Goal: Task Accomplishment & Management: Manage account settings

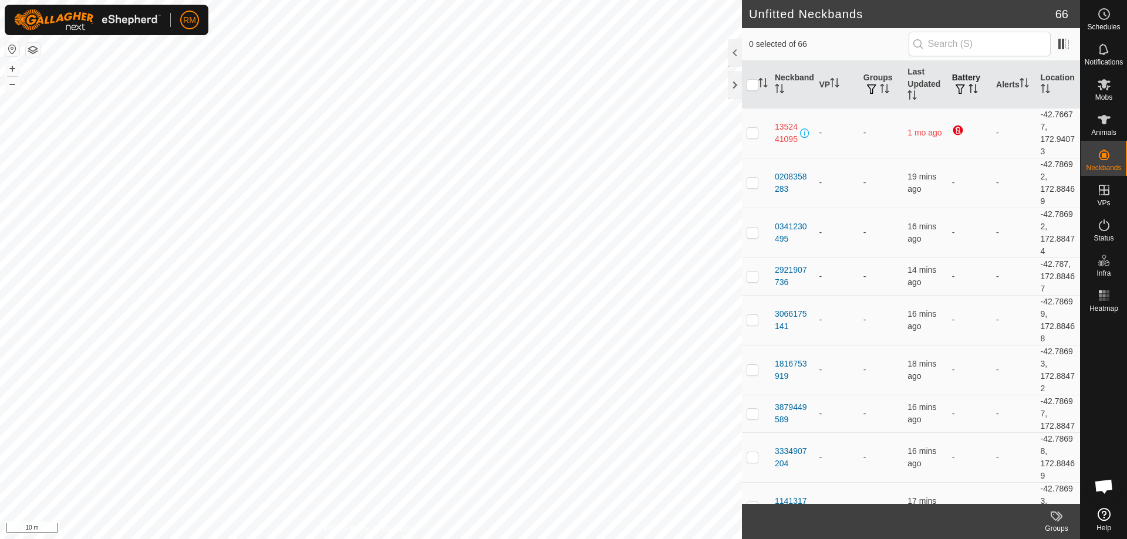
click at [961, 85] on button "button" at bounding box center [960, 90] width 16 height 12
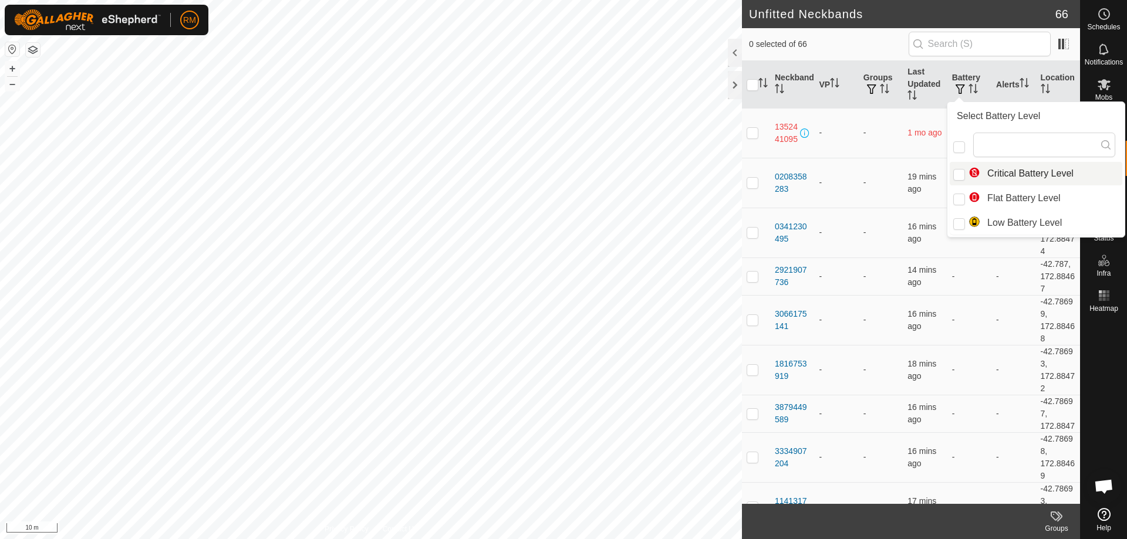
click at [985, 172] on li "Critical Battery Level" at bounding box center [1035, 173] width 173 height 23
checkbox input "true"
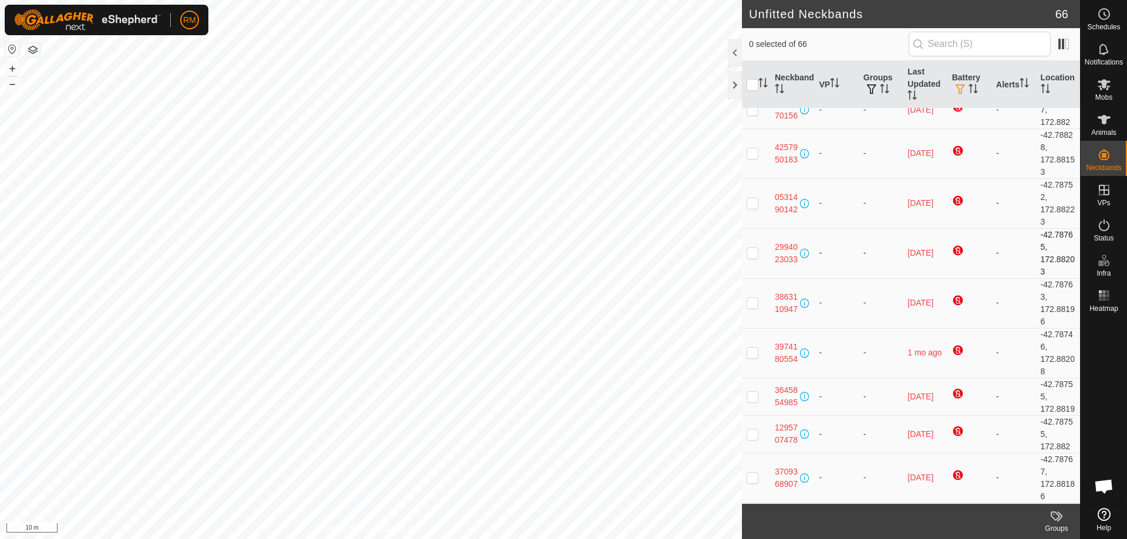
scroll to position [966, 0]
click at [756, 207] on p-checkbox at bounding box center [752, 202] width 12 height 9
checkbox input "true"
click at [749, 157] on p-checkbox at bounding box center [752, 152] width 12 height 9
checkbox input "true"
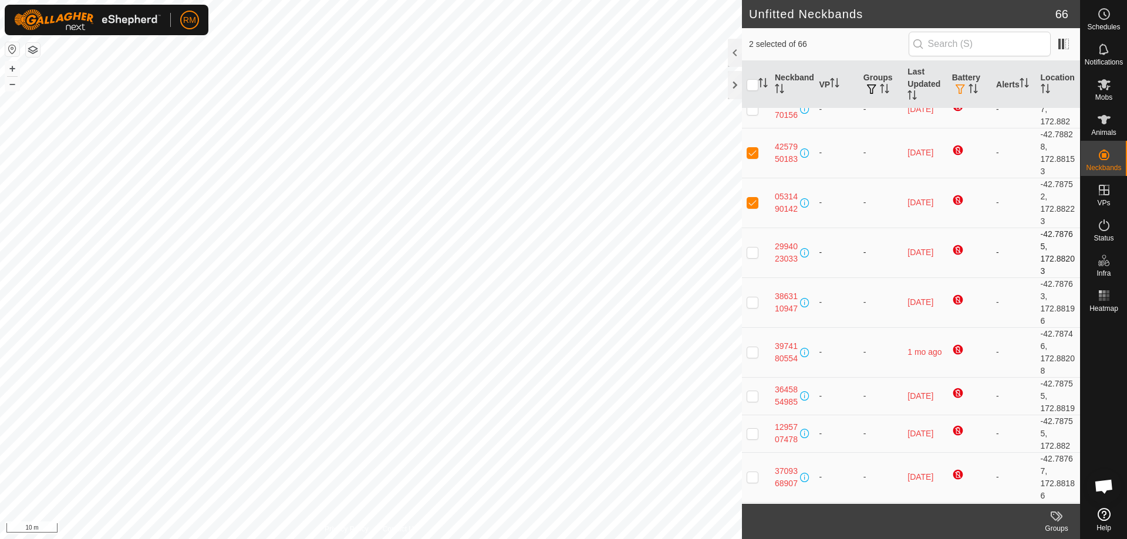
click at [751, 257] on p-checkbox at bounding box center [752, 252] width 12 height 9
checkbox input "true"
click at [747, 307] on p-checkbox at bounding box center [752, 302] width 12 height 9
checkbox input "true"
click at [751, 357] on p-checkbox at bounding box center [752, 351] width 12 height 9
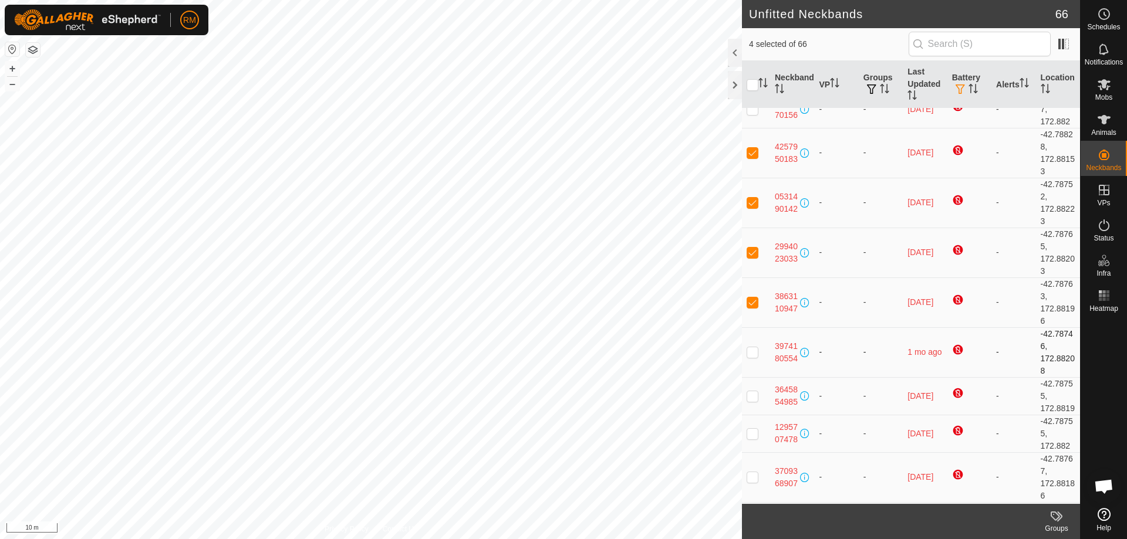
checkbox input "true"
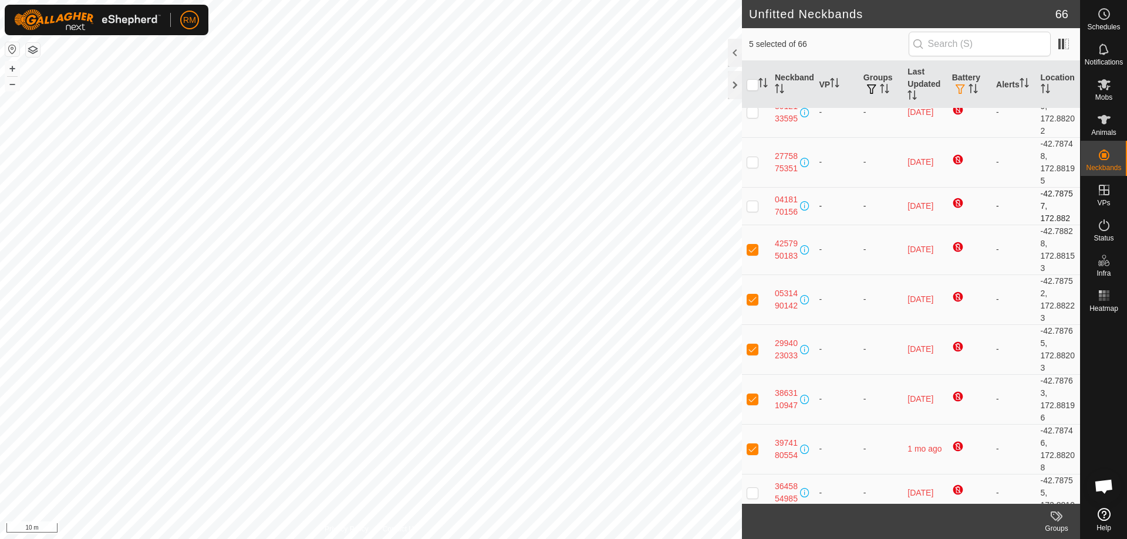
scroll to position [869, 0]
click at [751, 211] on p-checkbox at bounding box center [752, 206] width 12 height 9
checkbox input "true"
click at [746, 184] on td at bounding box center [756, 163] width 28 height 50
checkbox input "true"
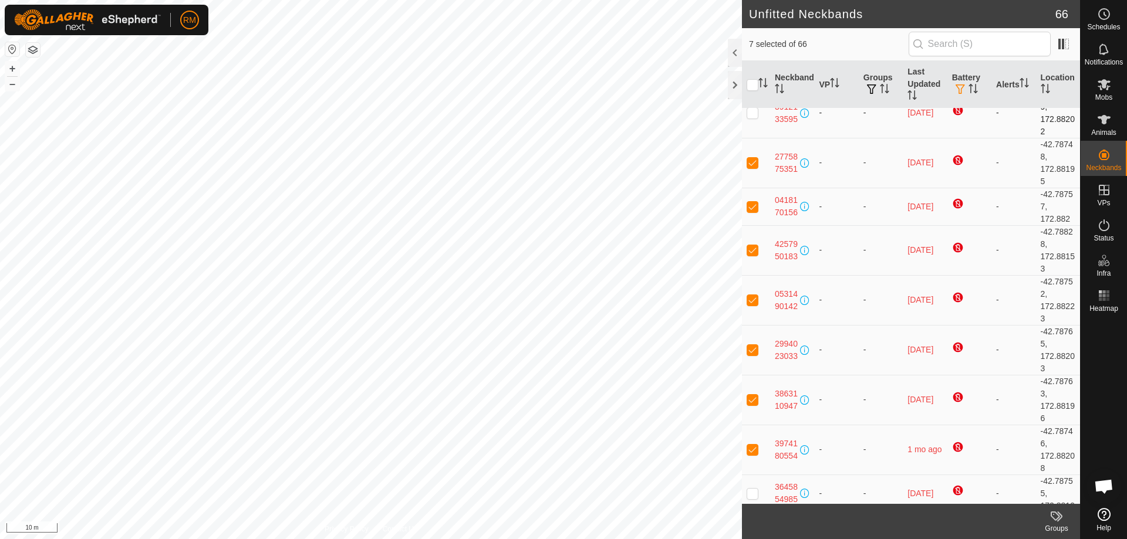
click at [751, 117] on p-checkbox at bounding box center [752, 112] width 12 height 9
checkbox input "true"
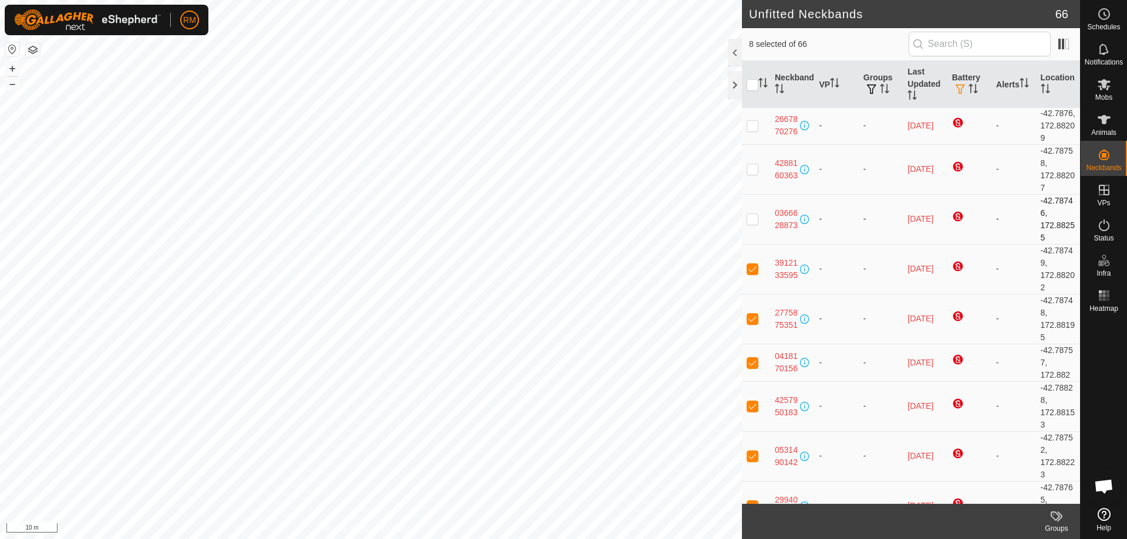
click at [749, 224] on p-checkbox at bounding box center [752, 218] width 12 height 9
checkbox input "true"
click at [749, 174] on p-checkbox at bounding box center [752, 169] width 12 height 9
checkbox input "true"
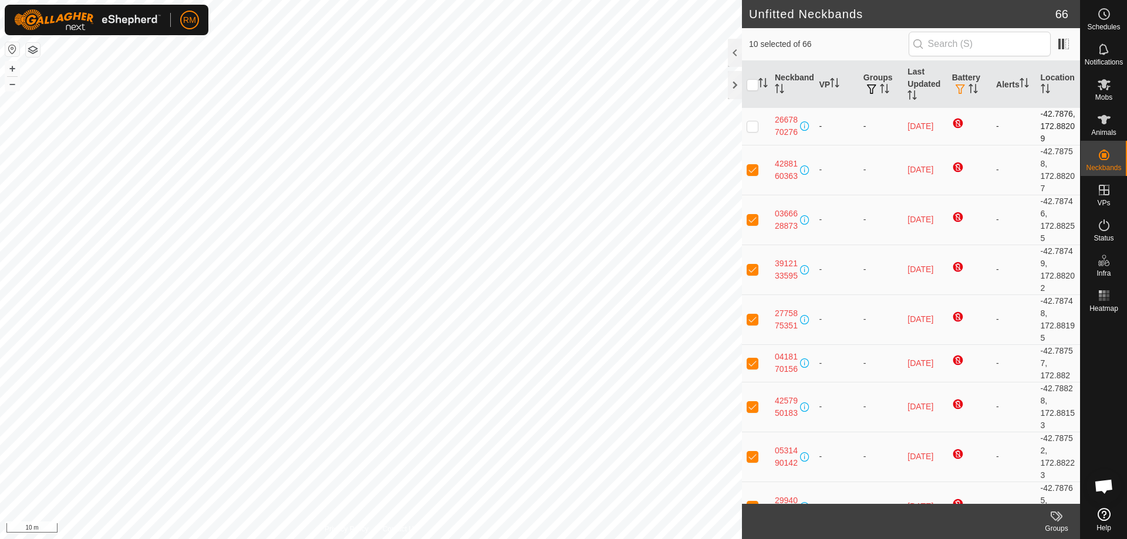
click at [751, 131] on p-checkbox at bounding box center [752, 125] width 12 height 9
checkbox input "true"
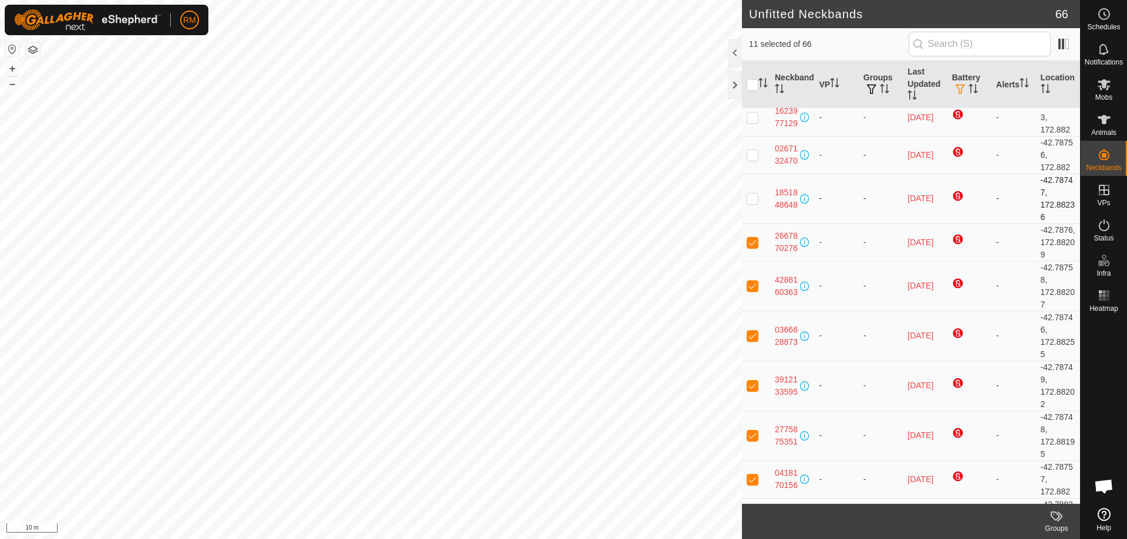
scroll to position [595, 0]
click at [753, 204] on p-checkbox at bounding box center [752, 198] width 12 height 9
checkbox input "true"
click at [755, 160] on p-checkbox at bounding box center [752, 155] width 12 height 9
checkbox input "true"
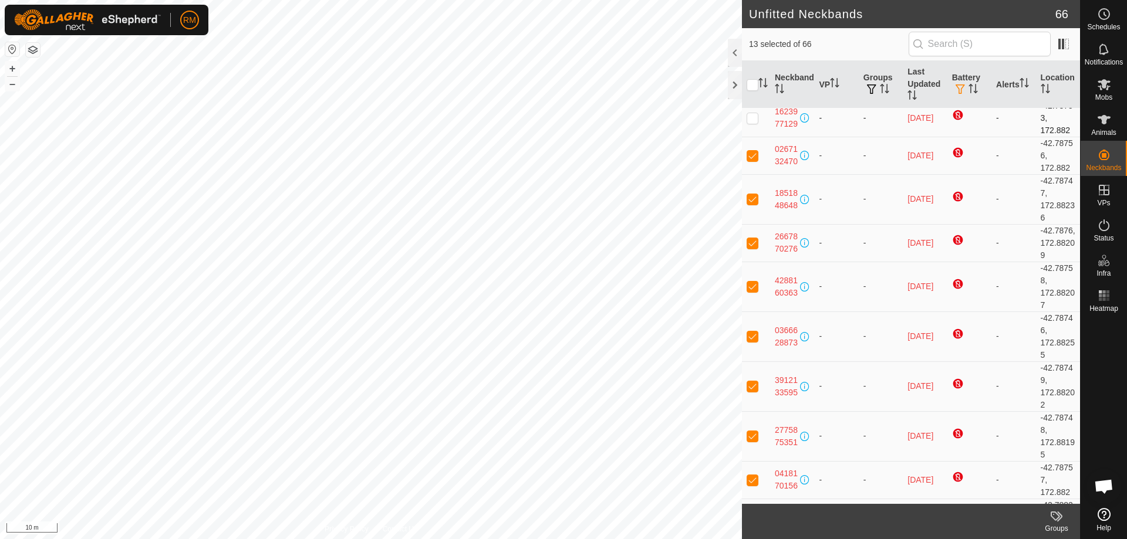
click at [753, 123] on p-checkbox at bounding box center [752, 117] width 12 height 9
checkbox input "true"
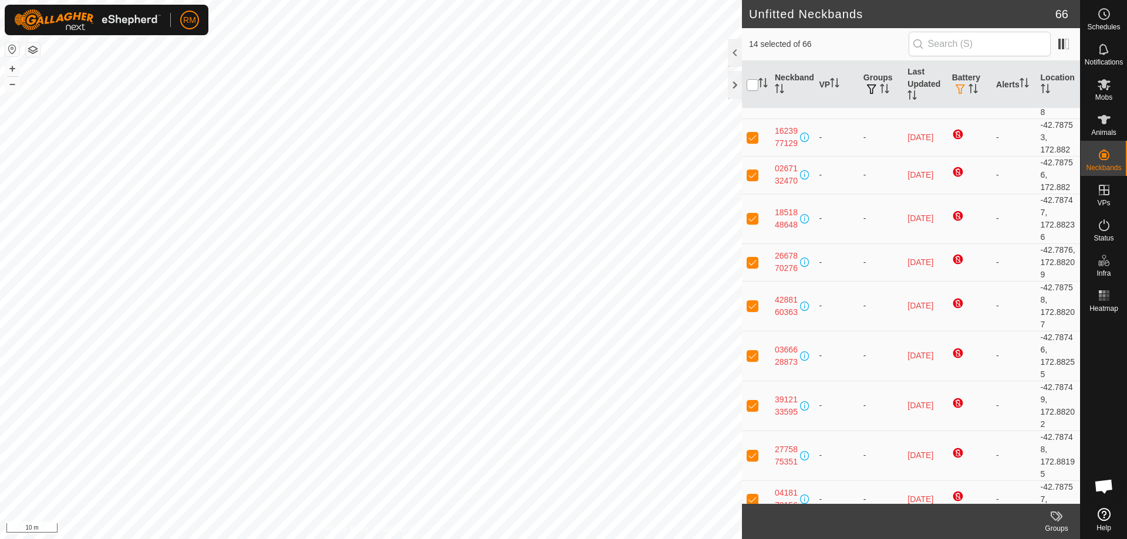
scroll to position [575, 0]
click at [755, 86] on input "checkbox" at bounding box center [752, 85] width 12 height 12
checkbox input "true"
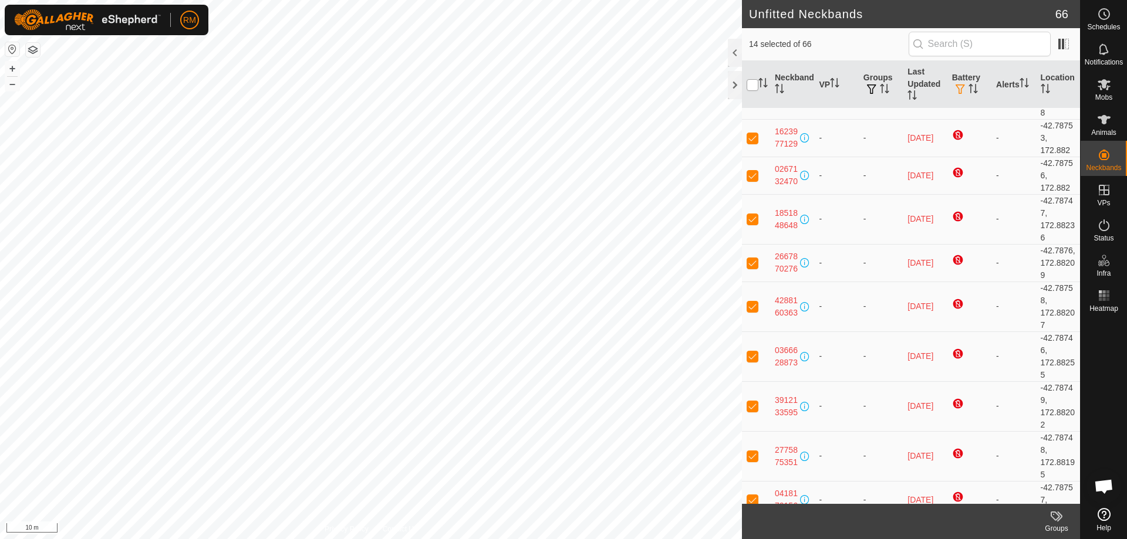
checkbox input "true"
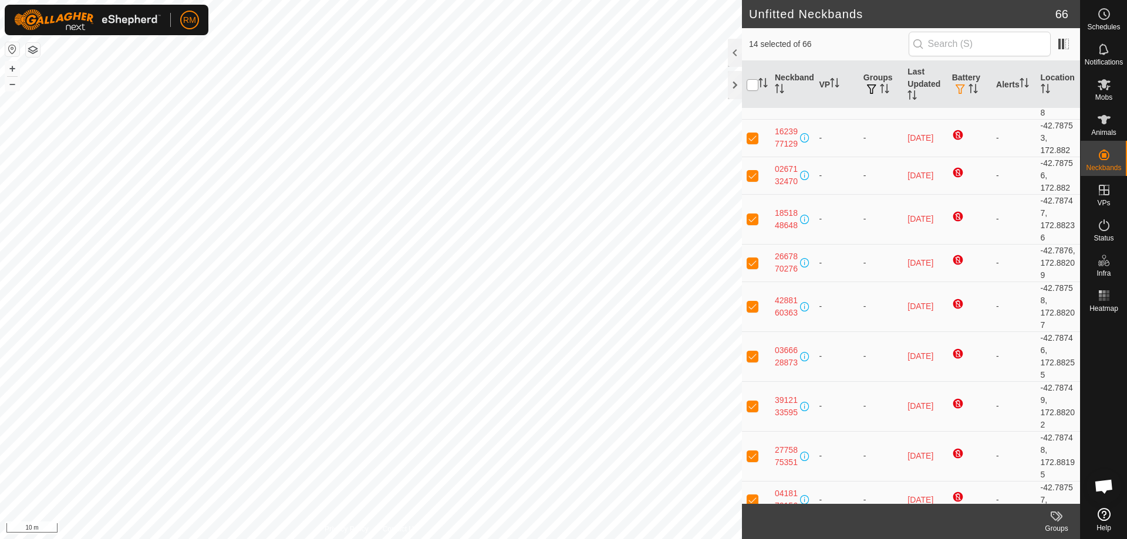
checkbox input "true"
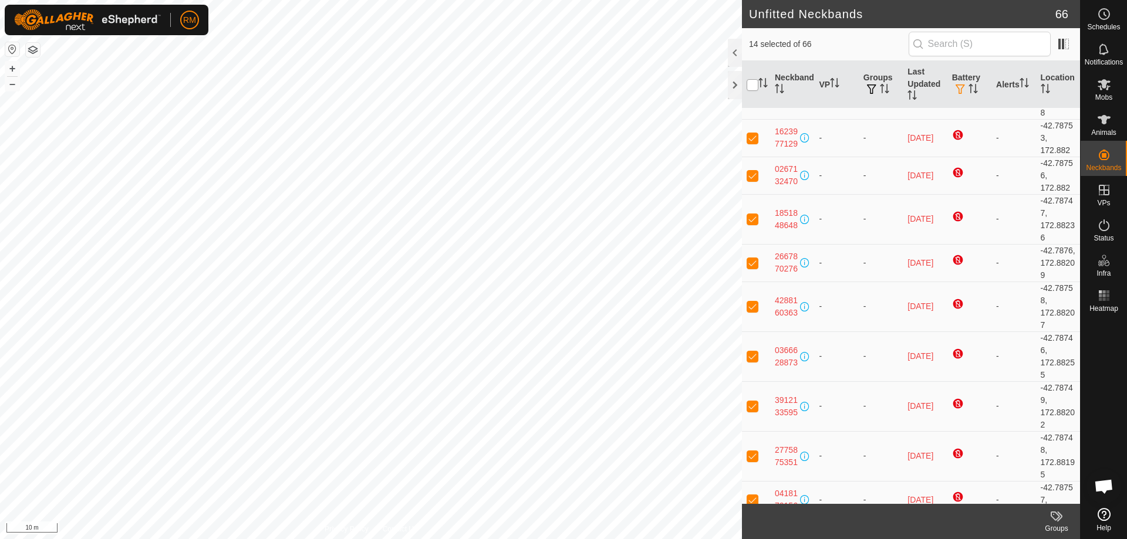
checkbox input "true"
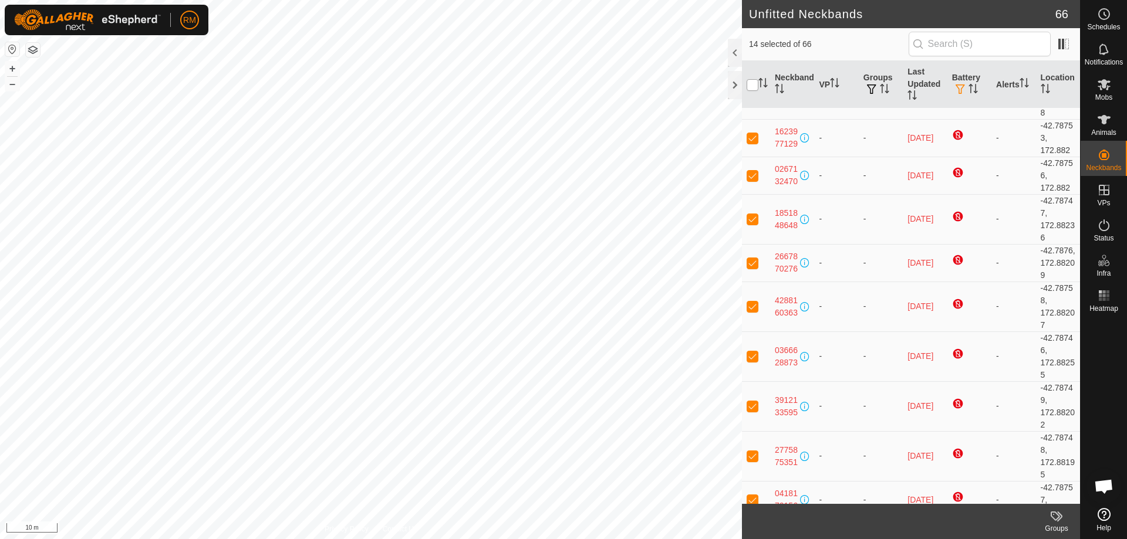
checkbox input "true"
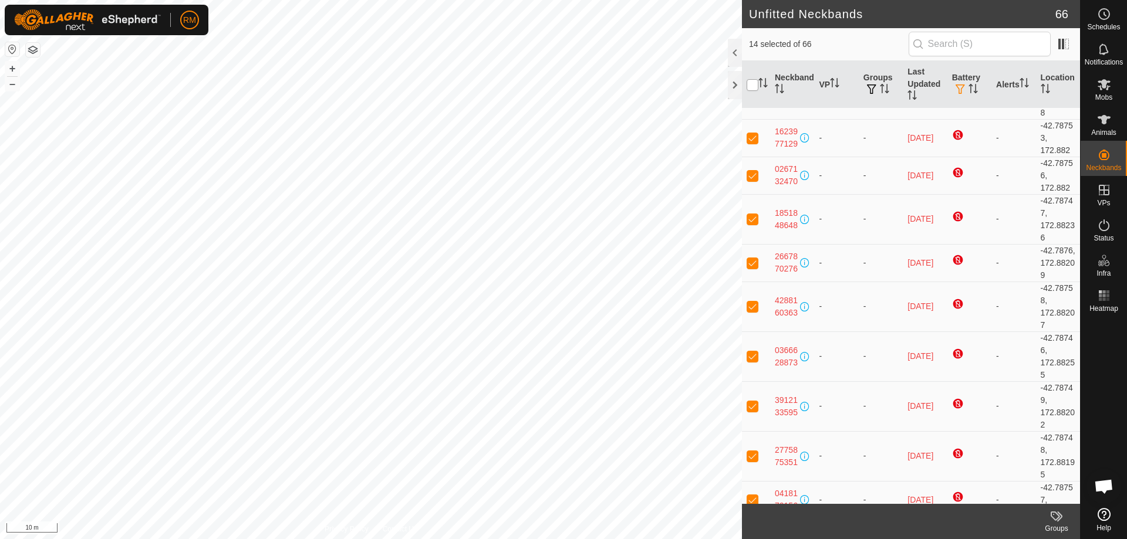
checkbox input "true"
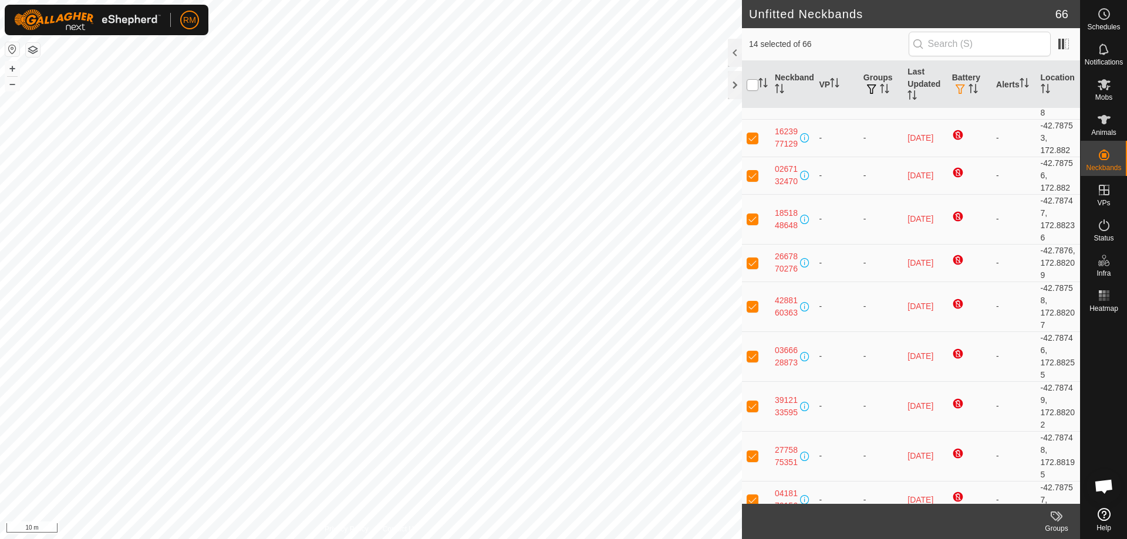
checkbox input "true"
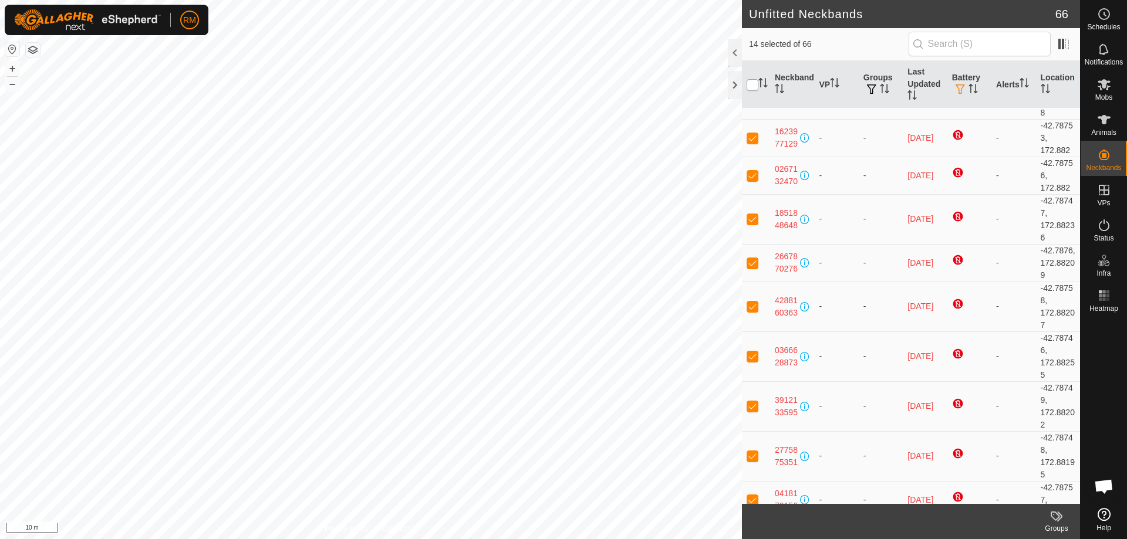
checkbox input "true"
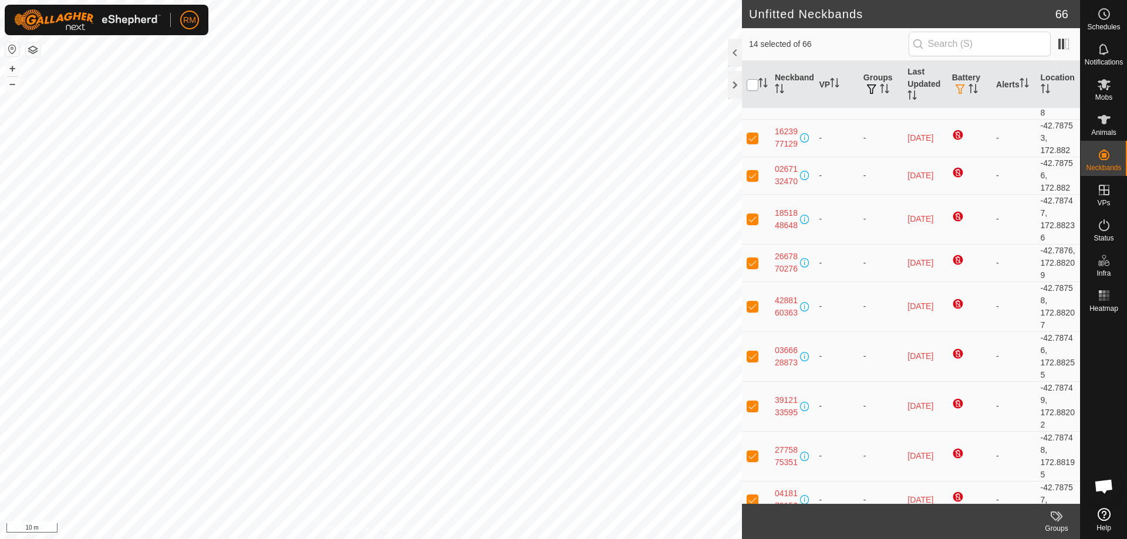
checkbox input "true"
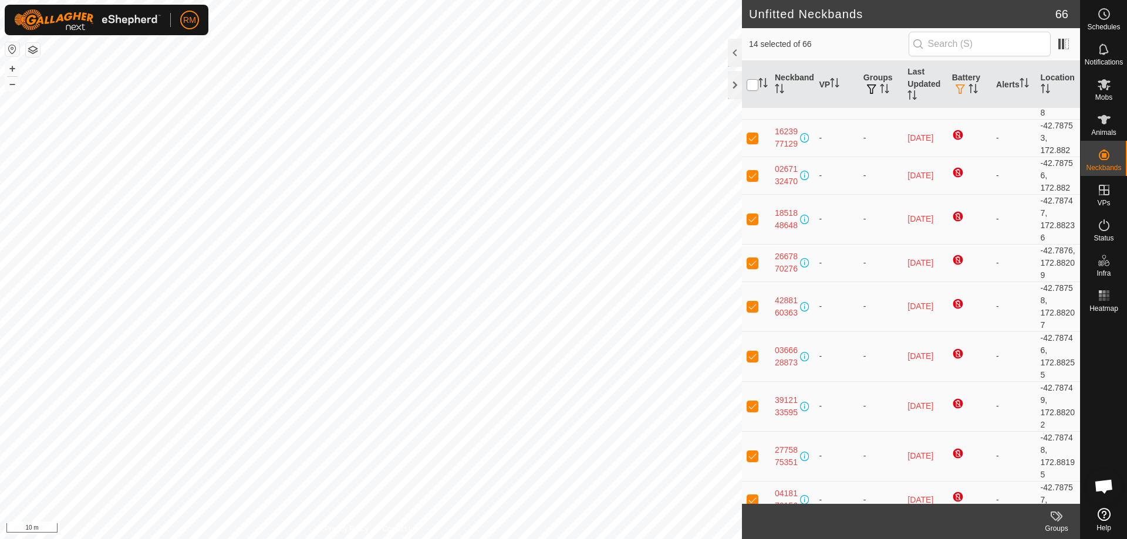
checkbox input "true"
click at [753, 88] on input "checkbox" at bounding box center [752, 85] width 12 height 12
click at [753, 87] on input "checkbox" at bounding box center [752, 85] width 12 height 12
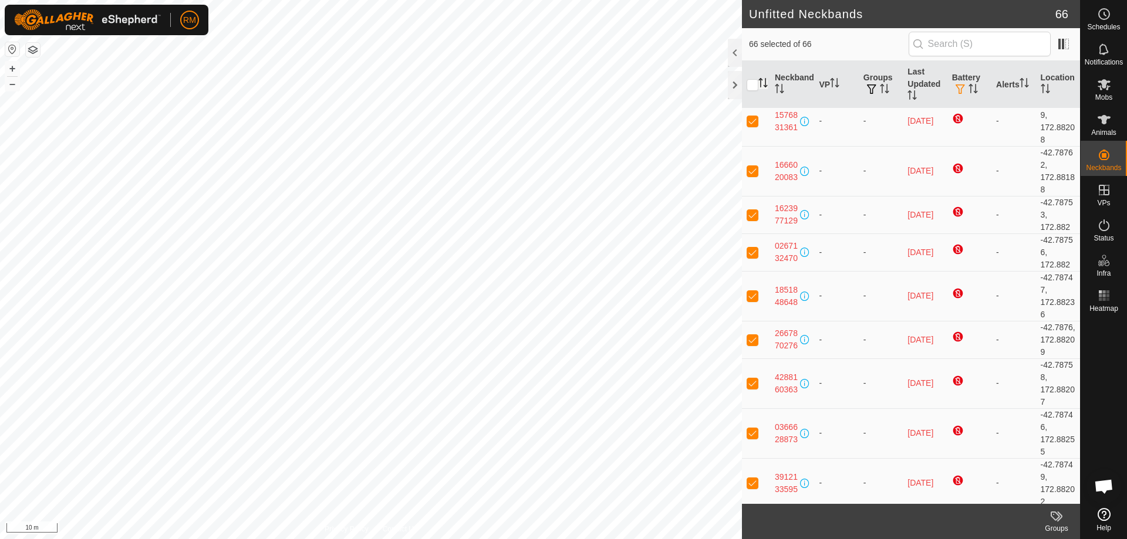
scroll to position [0, 0]
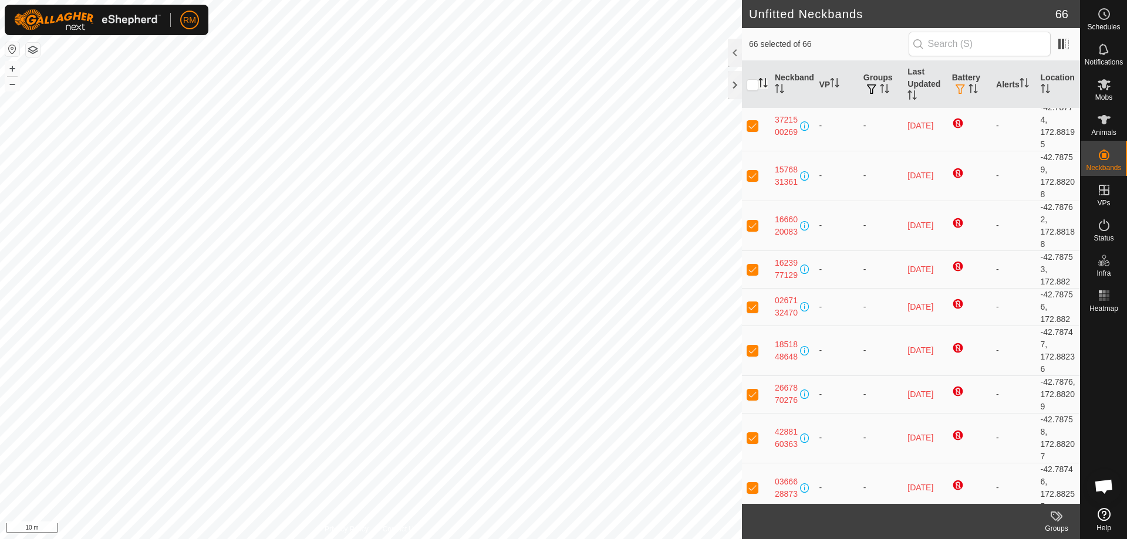
click at [763, 86] on icon "Activate to sort" at bounding box center [762, 82] width 9 height 9
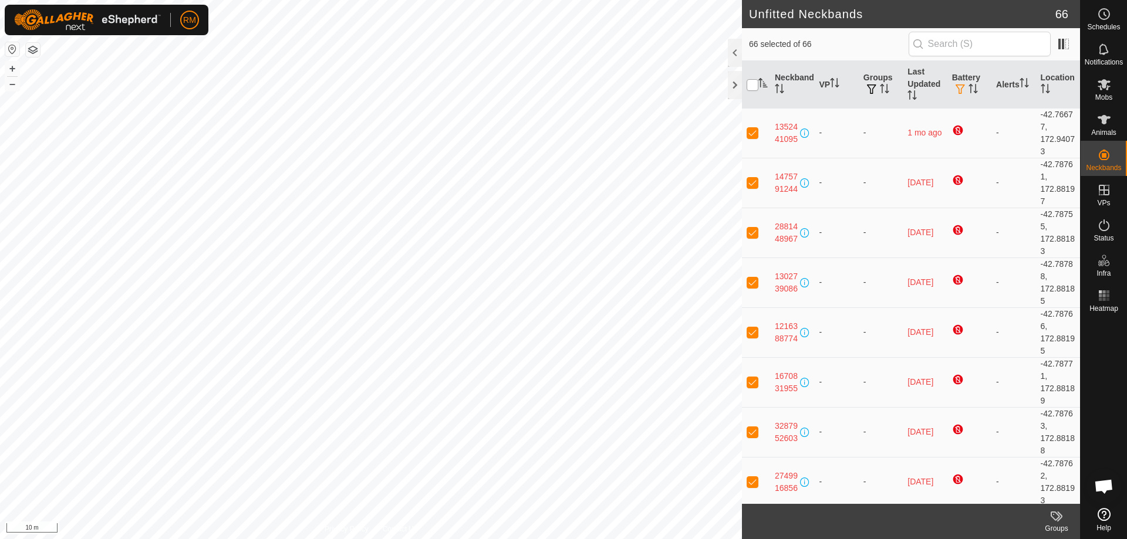
click at [751, 86] on input "checkbox" at bounding box center [752, 85] width 12 height 12
checkbox input "true"
checkbox input "false"
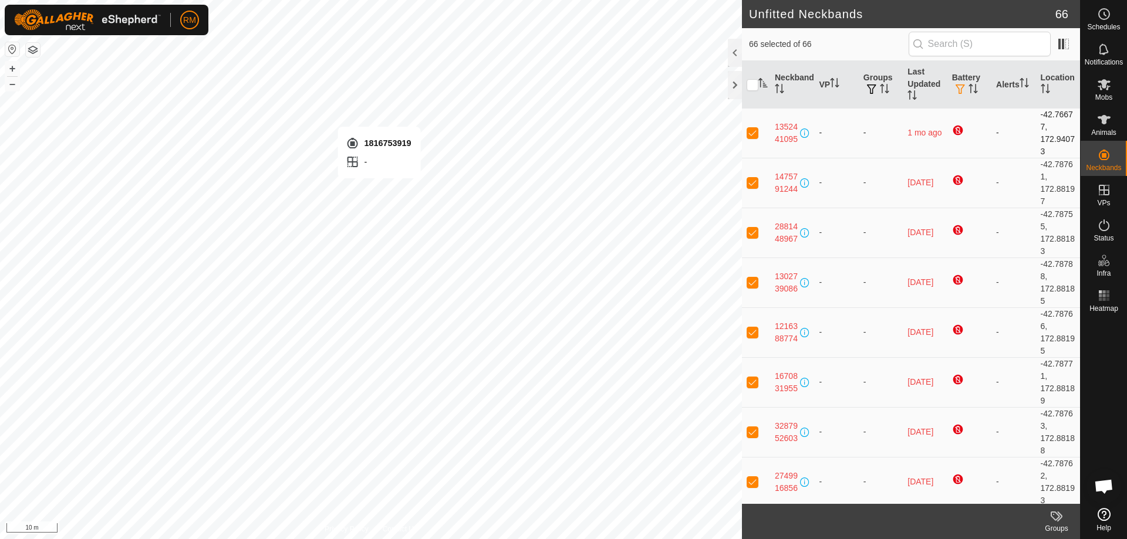
checkbox input "false"
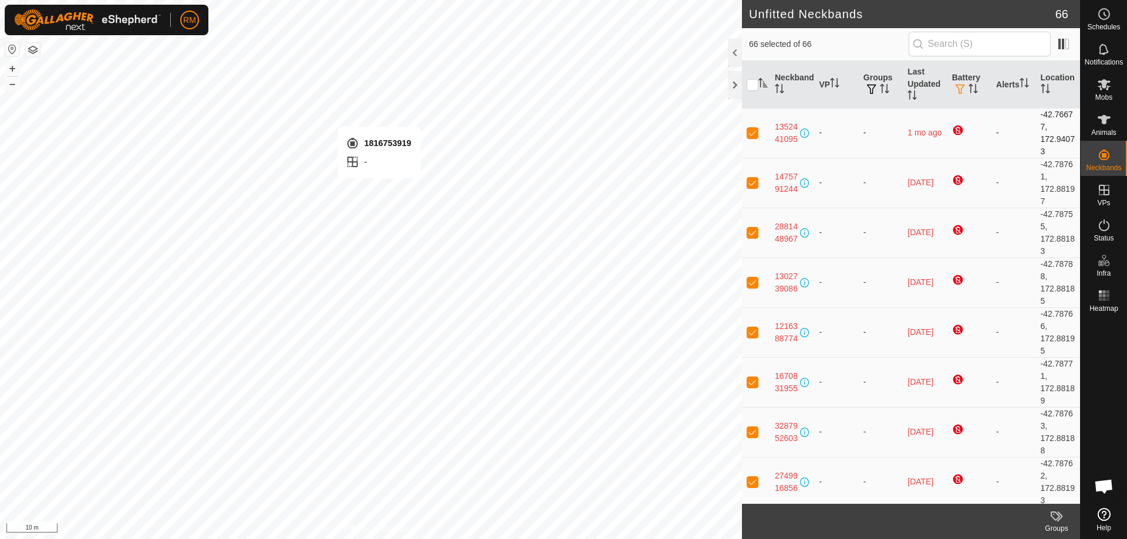
checkbox input "false"
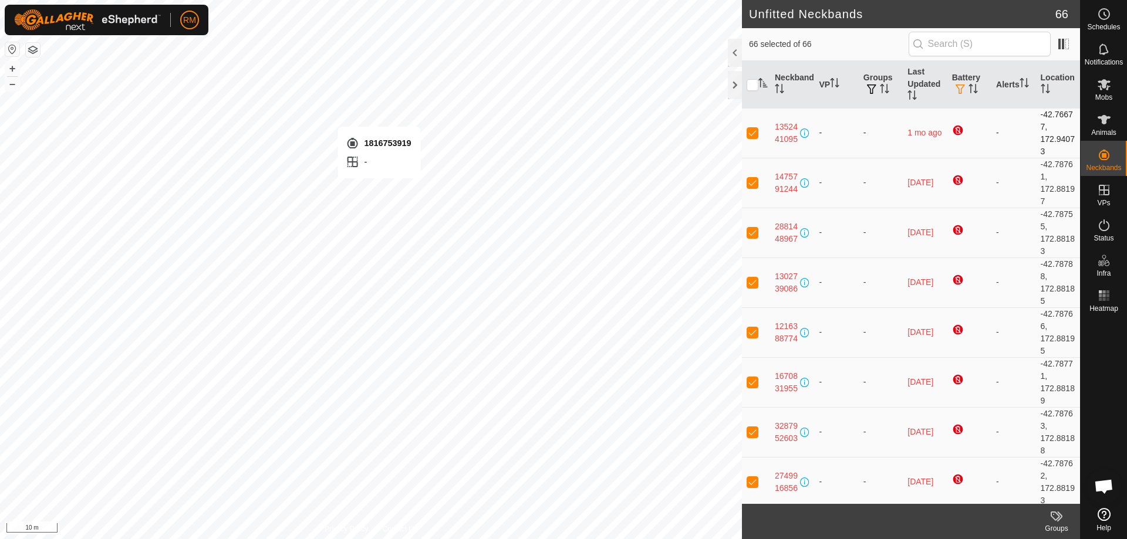
checkbox input "false"
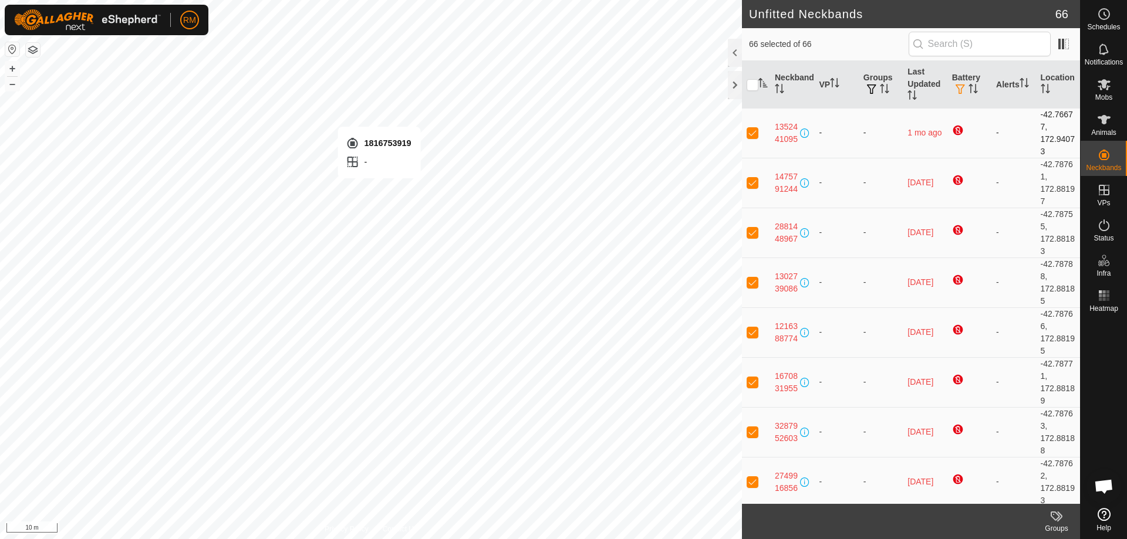
checkbox input "false"
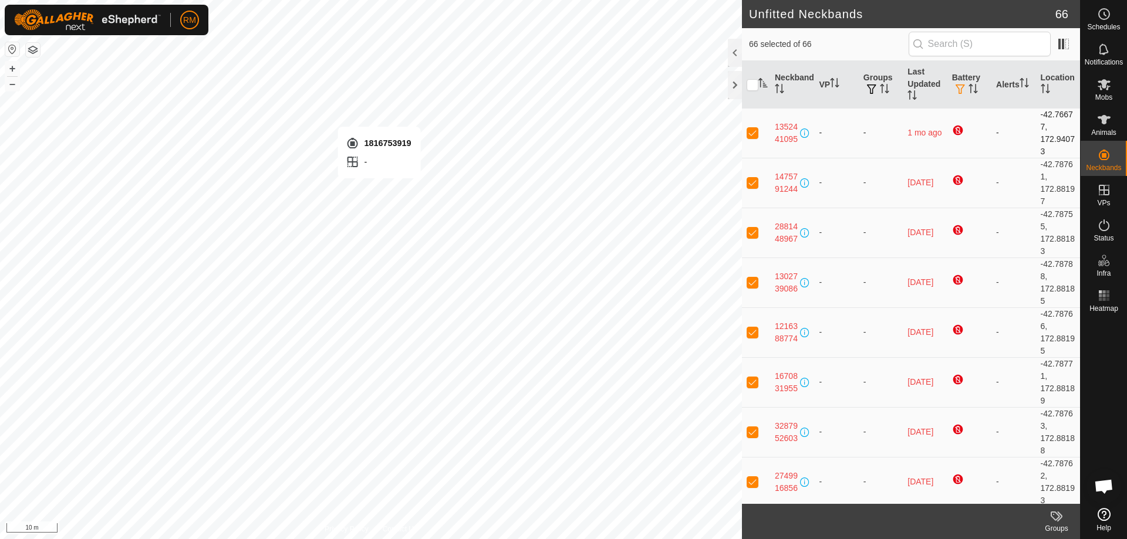
checkbox input "false"
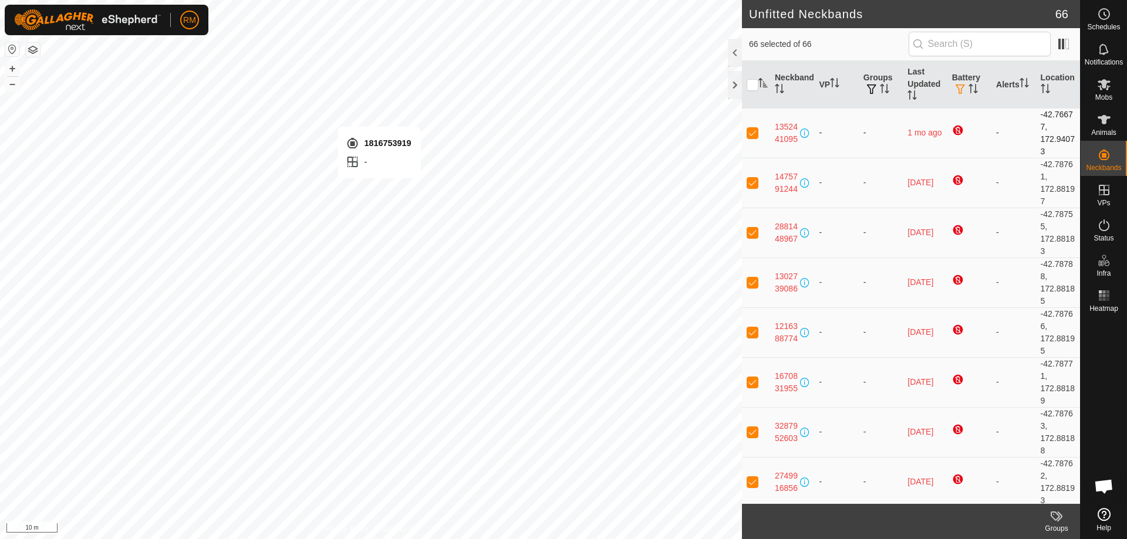
checkbox input "false"
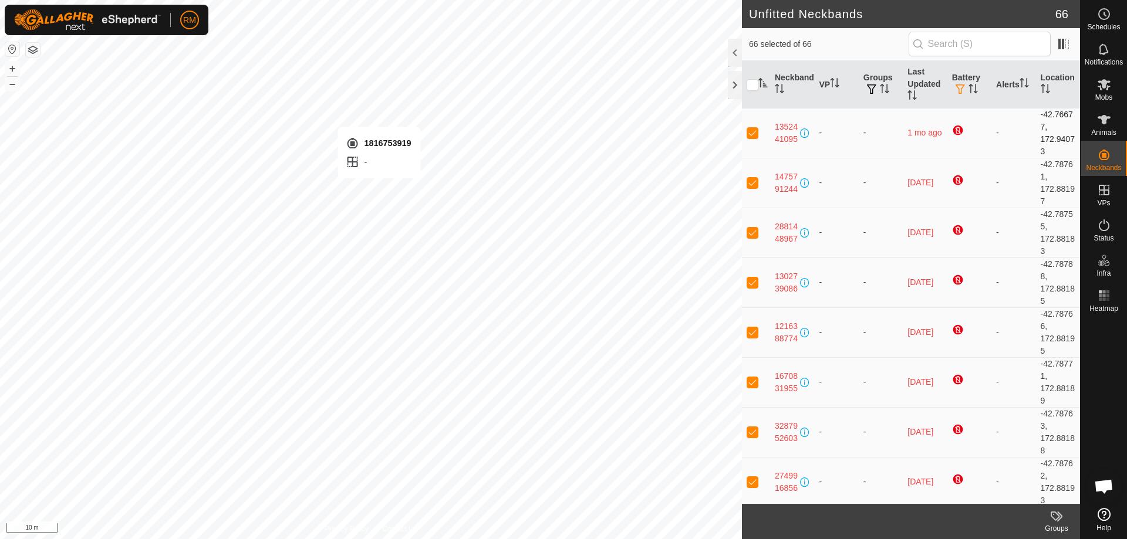
checkbox input "false"
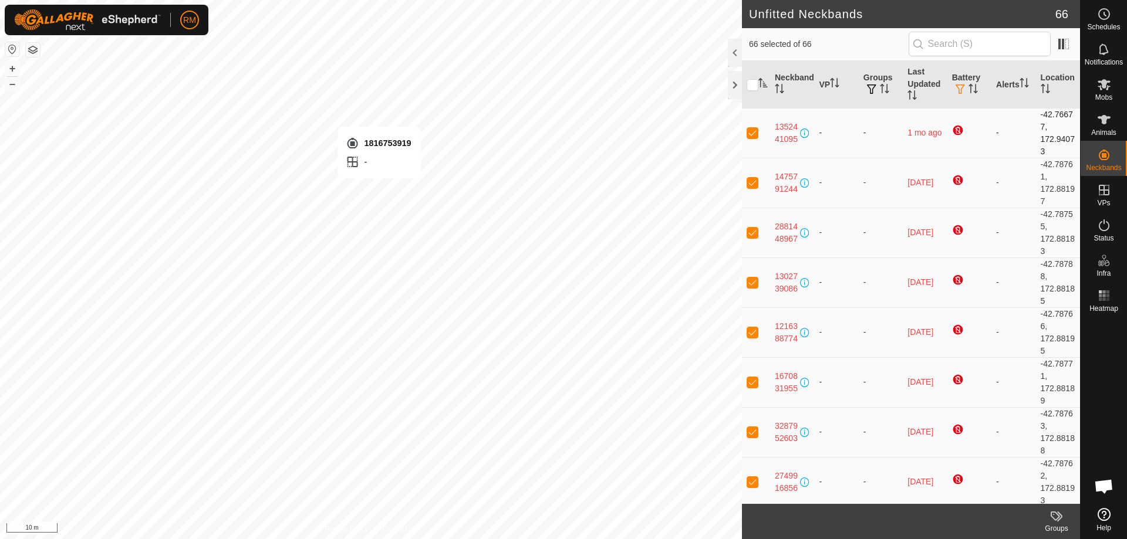
checkbox input "false"
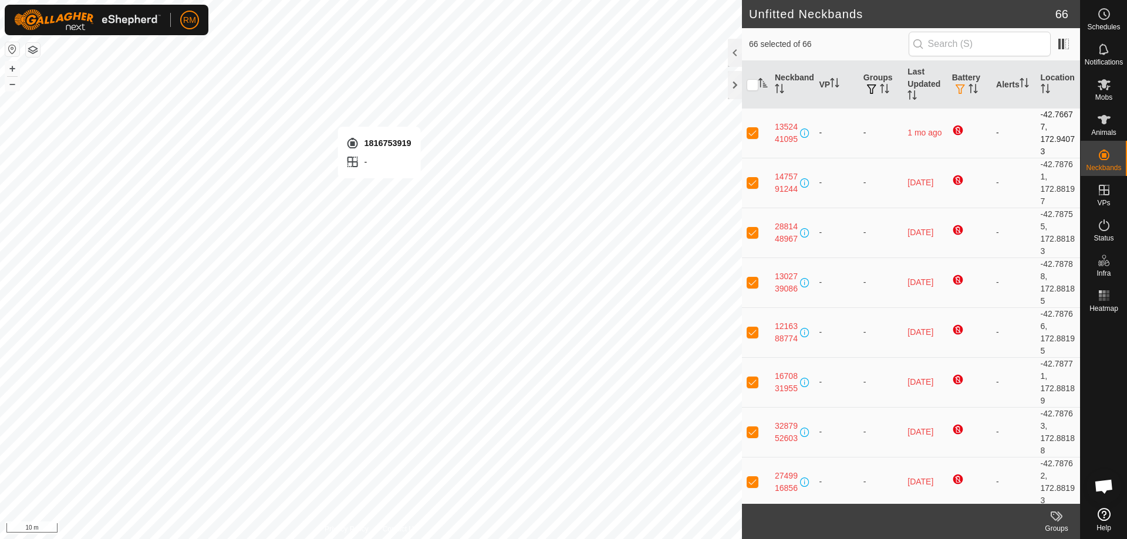
checkbox input "false"
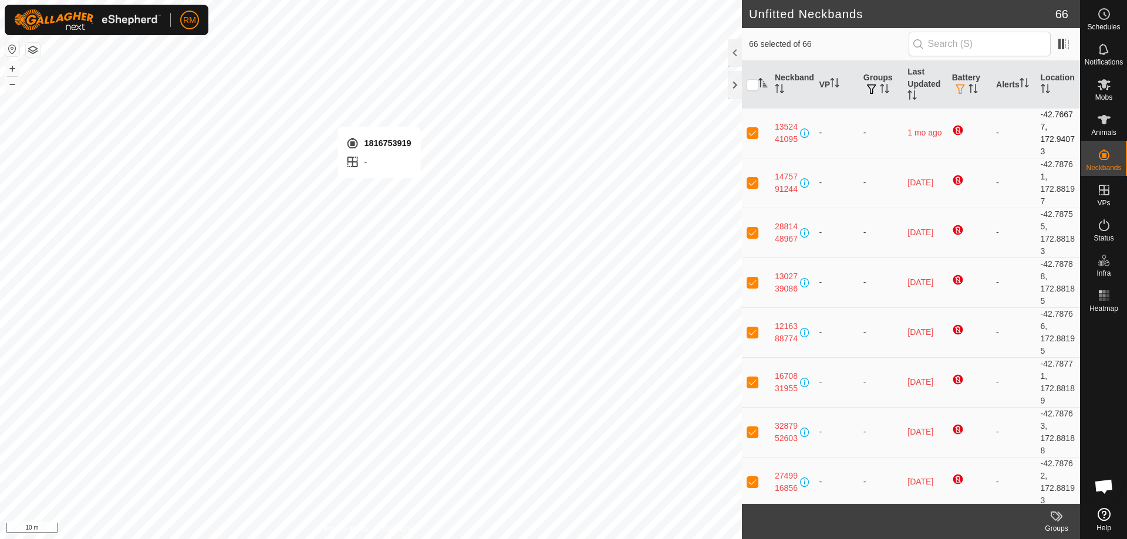
checkbox input "false"
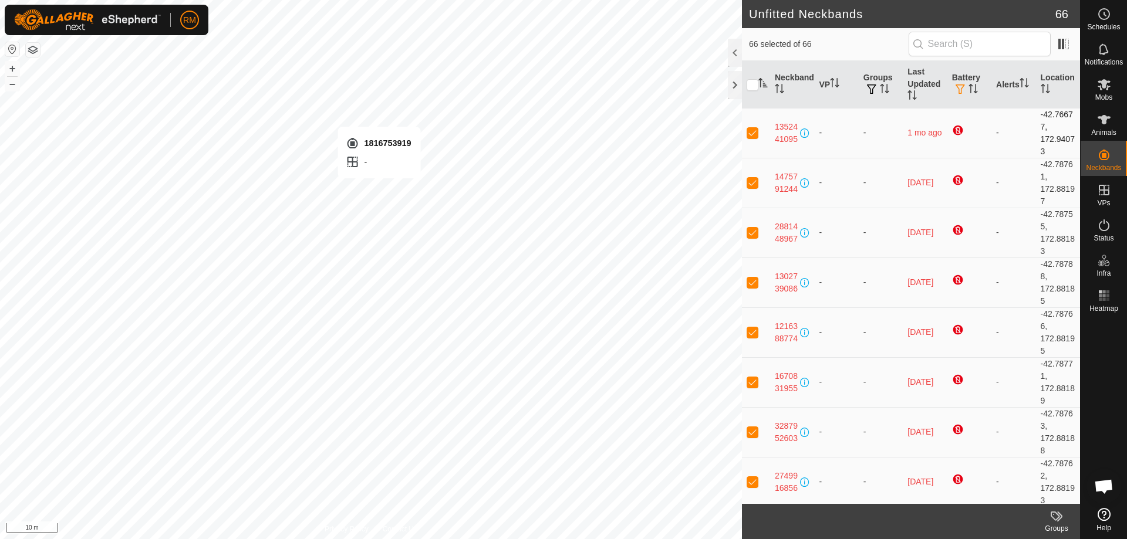
checkbox input "false"
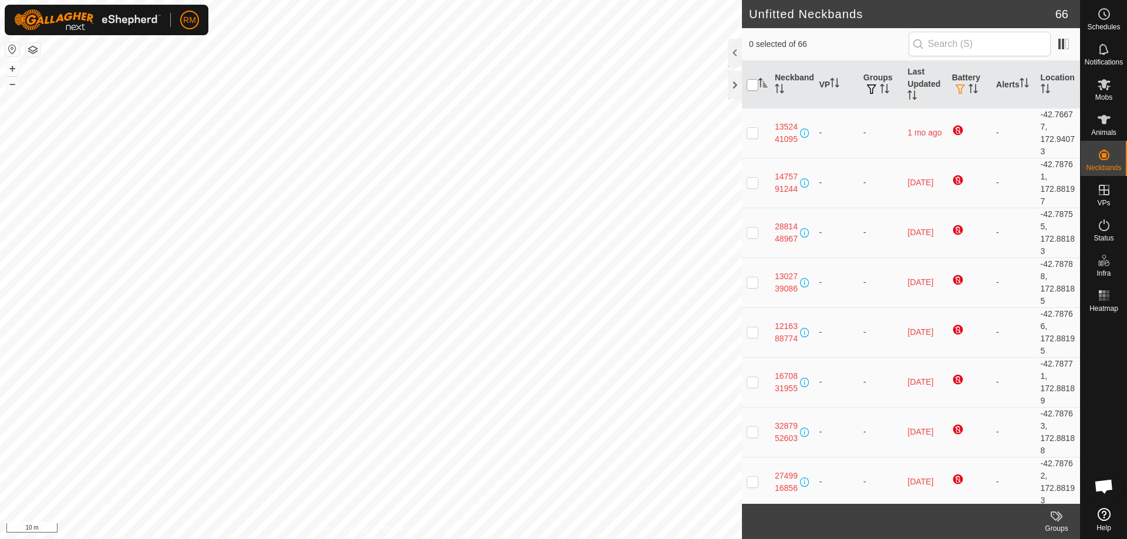
click at [749, 82] on input "checkbox" at bounding box center [752, 85] width 12 height 12
checkbox input "false"
checkbox input "true"
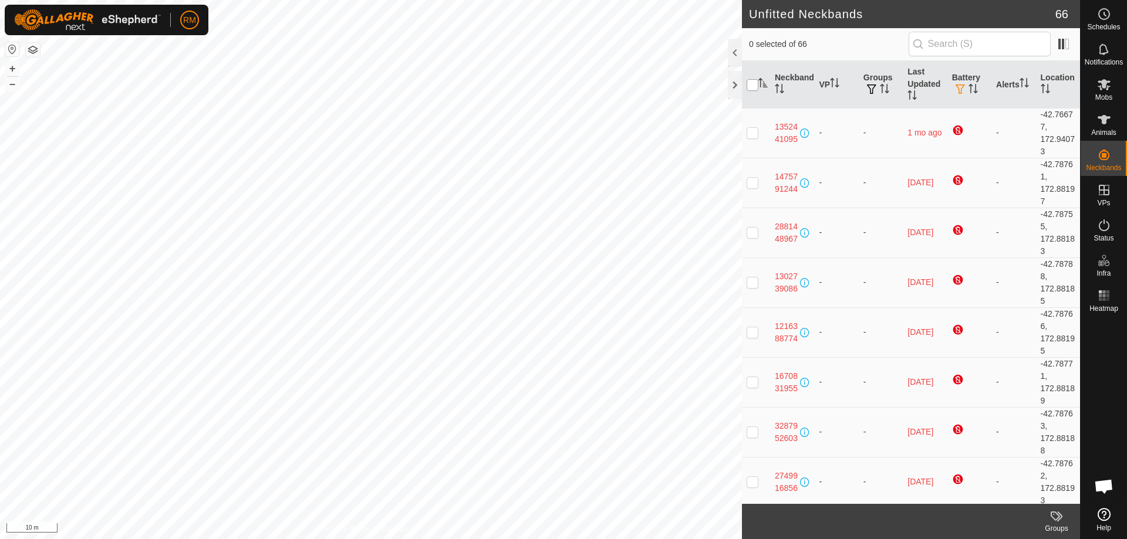
checkbox input "true"
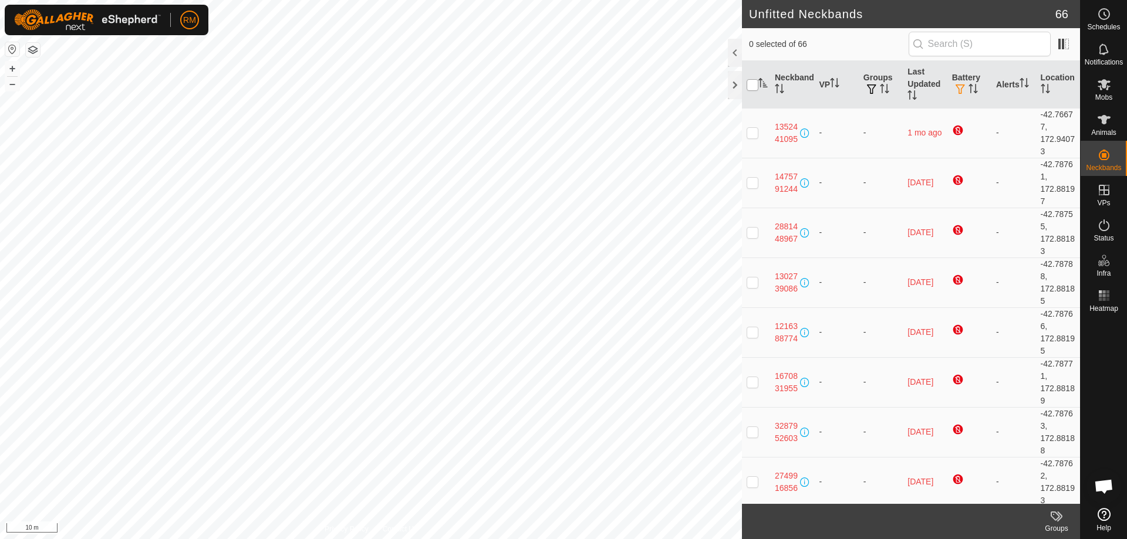
checkbox input "true"
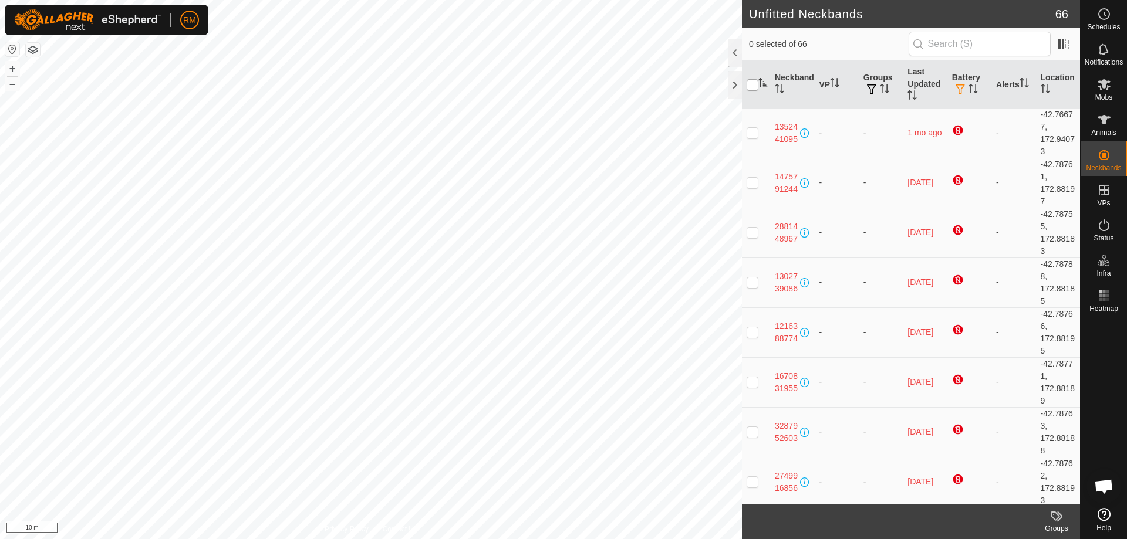
checkbox input "true"
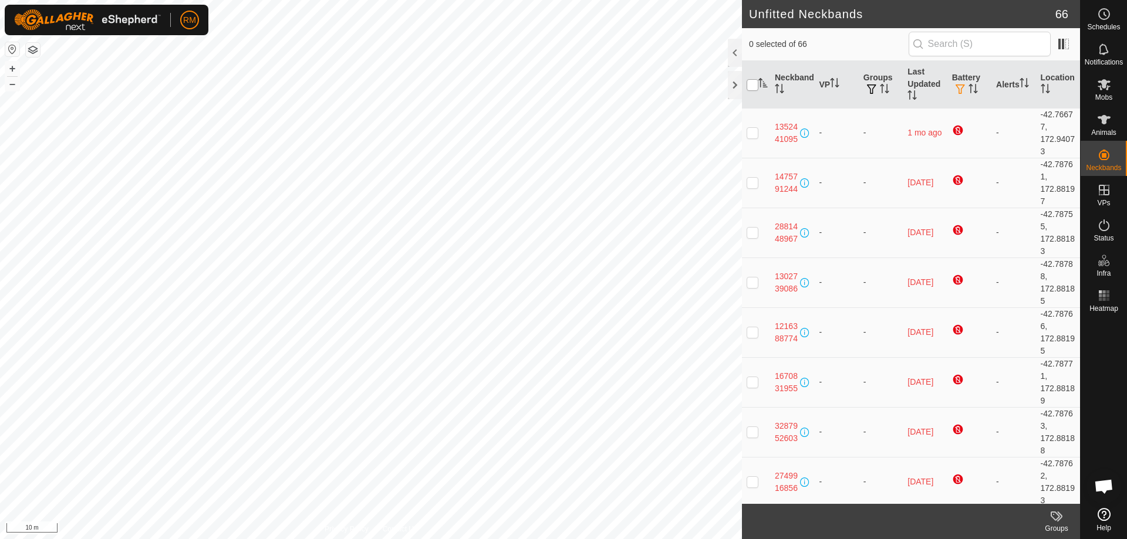
checkbox input "true"
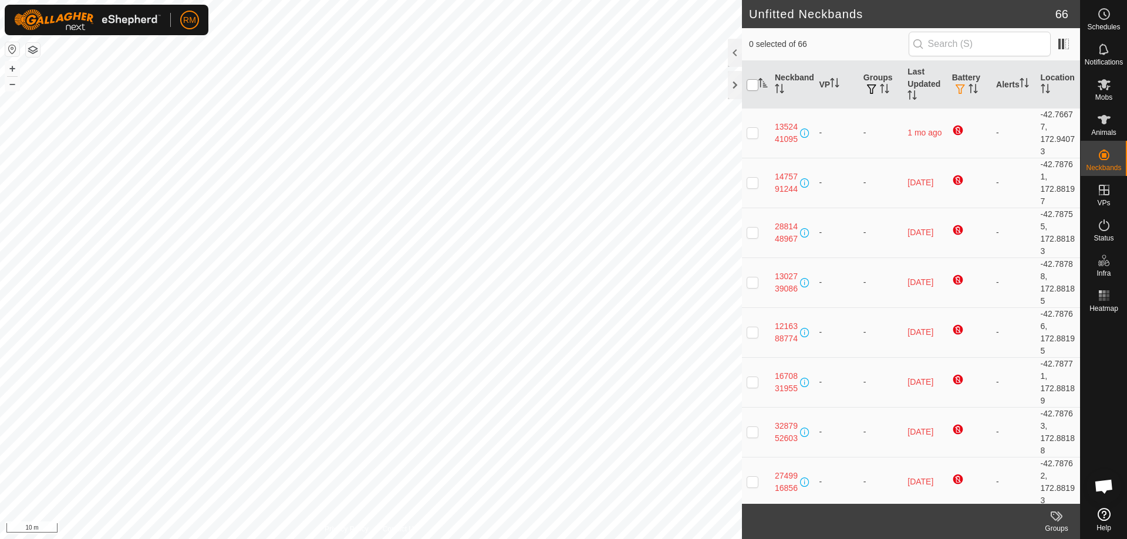
checkbox input "true"
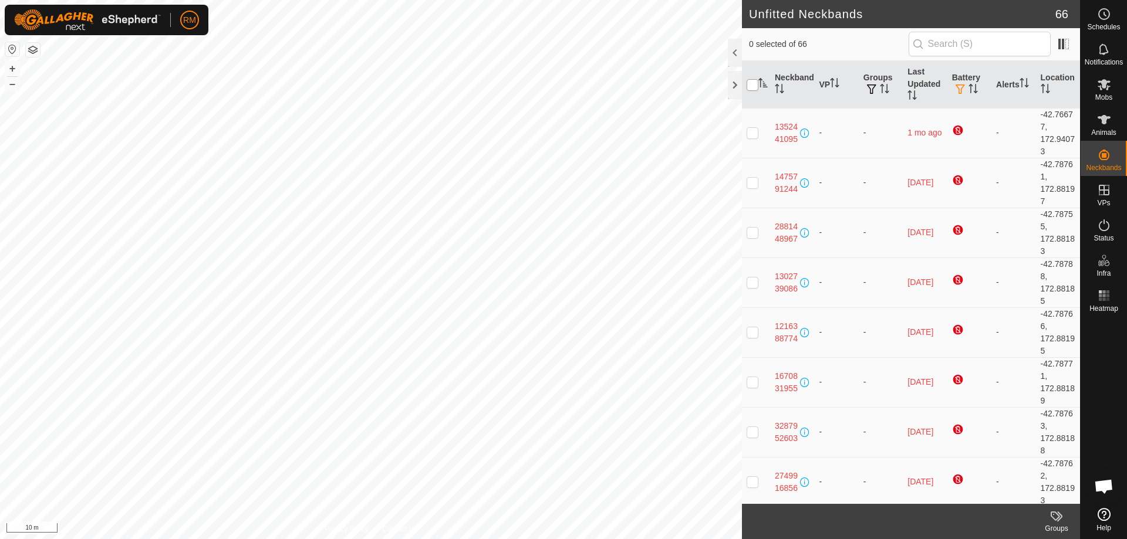
checkbox input "true"
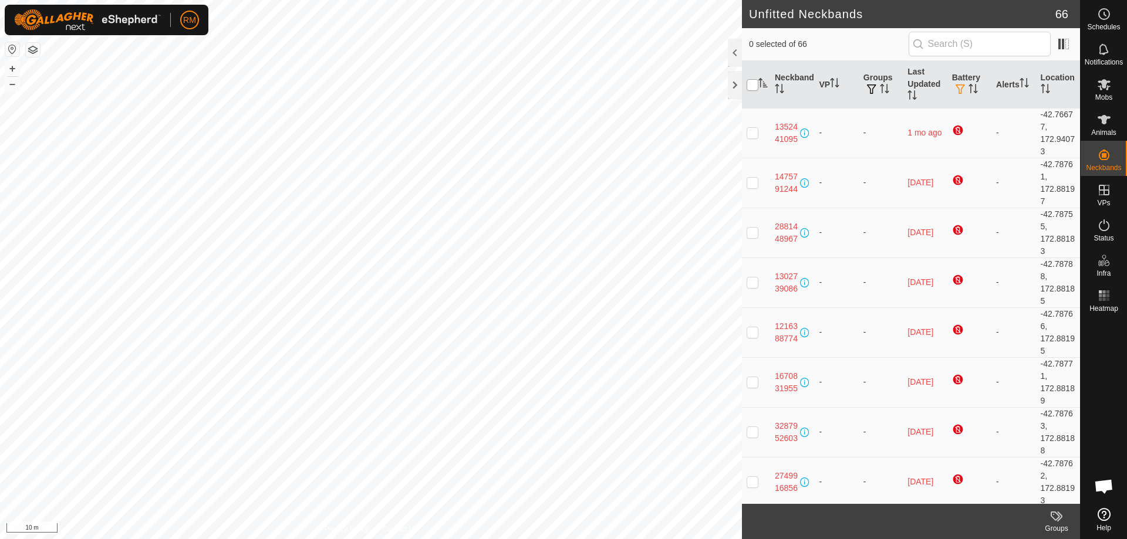
checkbox input "true"
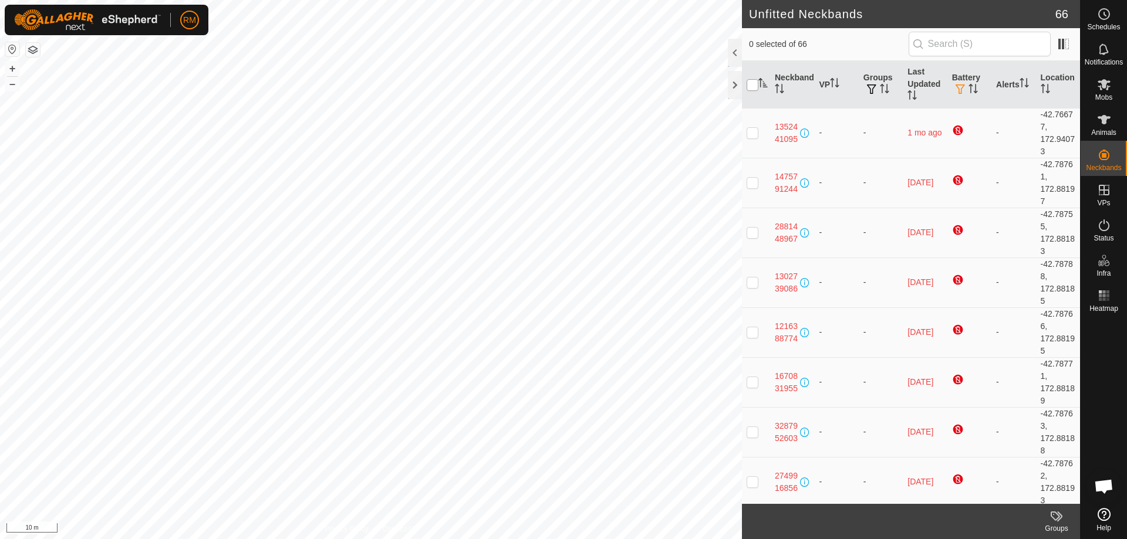
checkbox input "true"
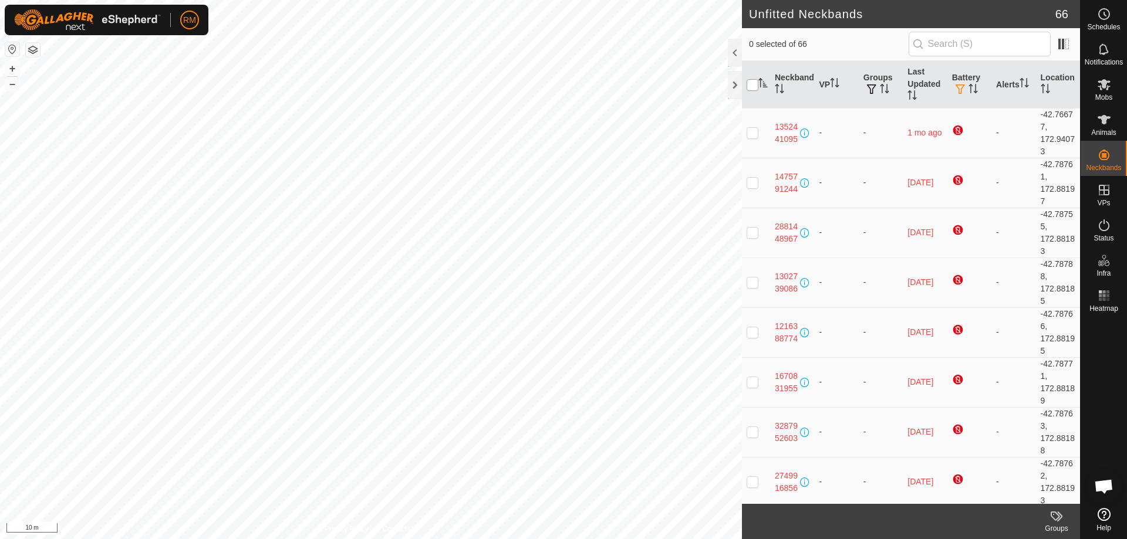
checkbox input "true"
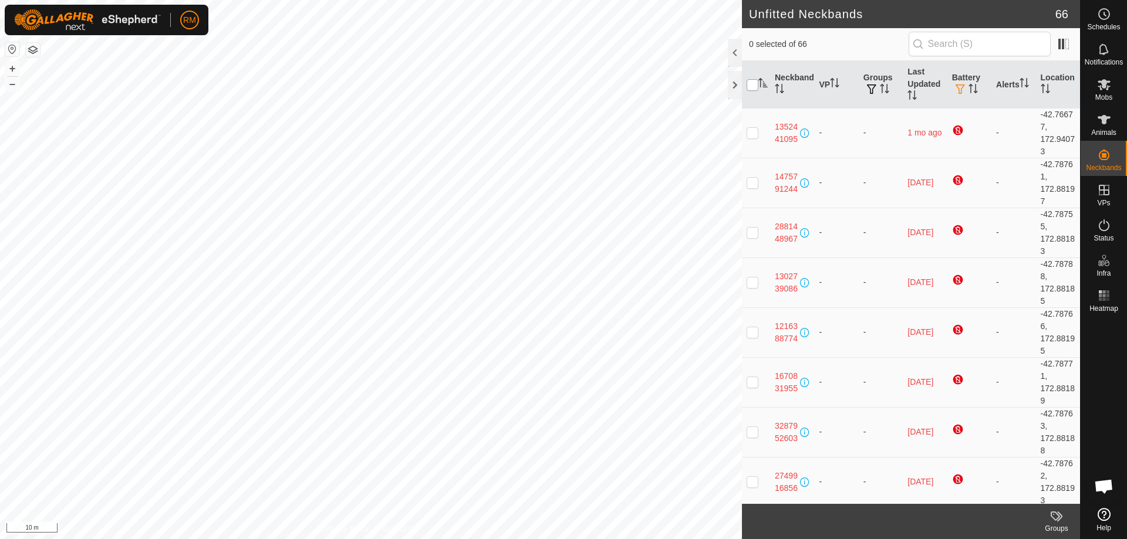
checkbox input "true"
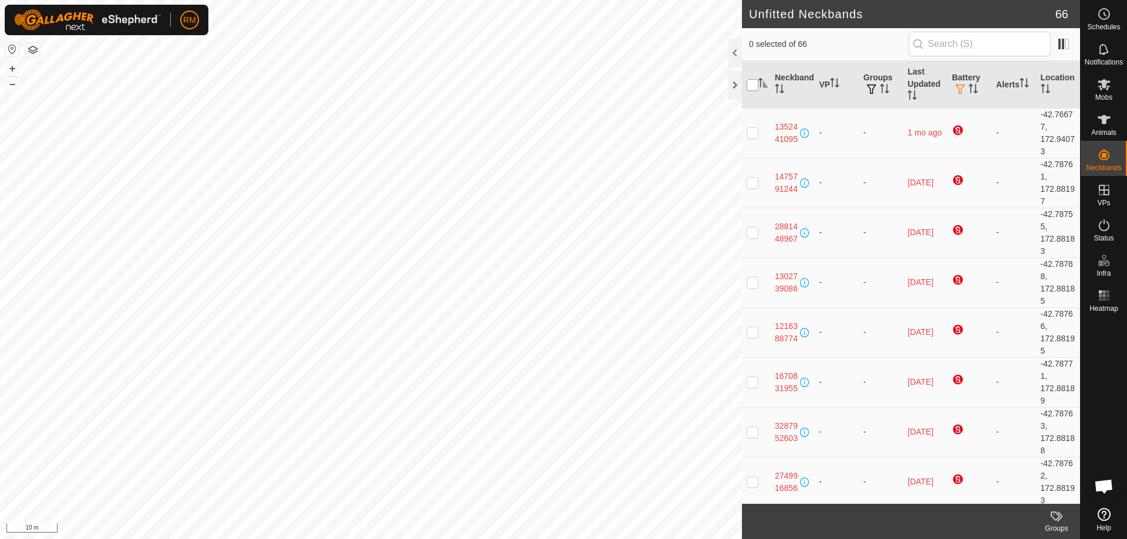
checkbox input "true"
click at [968, 85] on g "Activate to sort" at bounding box center [972, 88] width 9 height 9
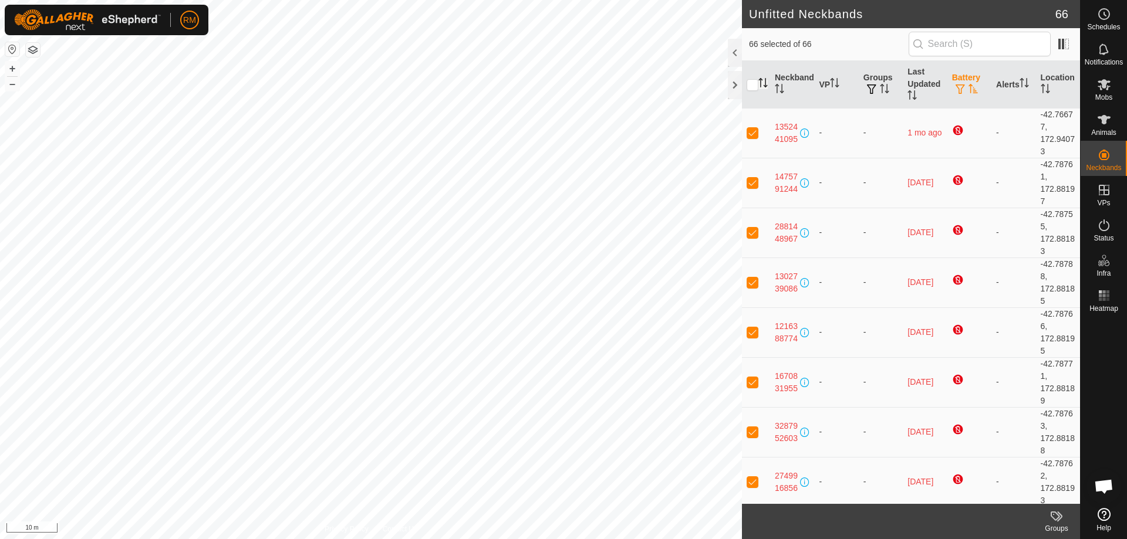
click at [952, 86] on button "button" at bounding box center [960, 90] width 16 height 12
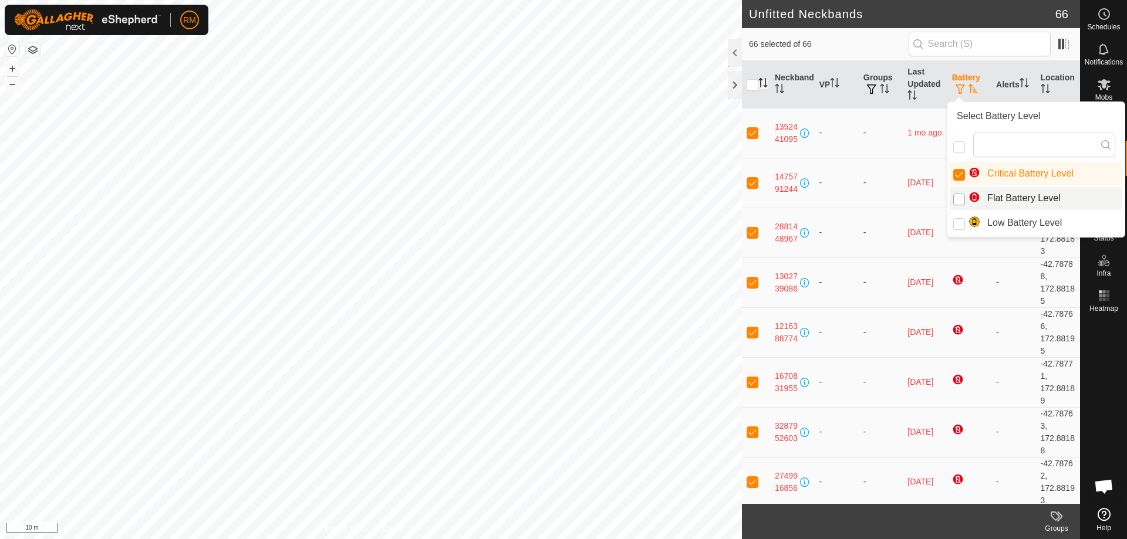
click at [958, 200] on input "Flat Battery Level" at bounding box center [959, 200] width 12 height 12
checkbox input "true"
click at [958, 174] on input "Critical Battery Level" at bounding box center [959, 175] width 12 height 12
checkbox input "false"
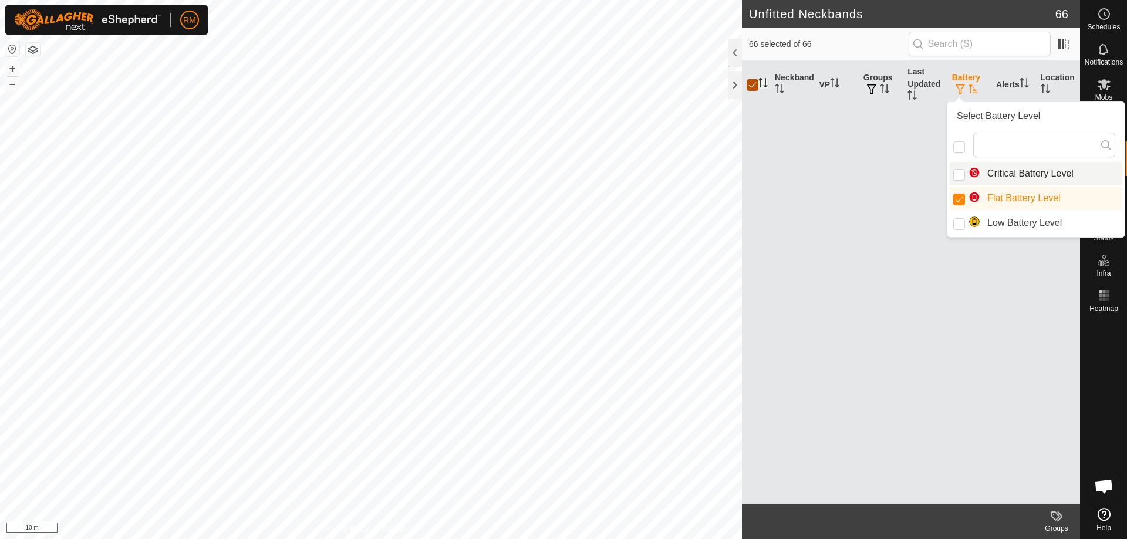
click at [752, 85] on input "checkbox" at bounding box center [752, 85] width 12 height 12
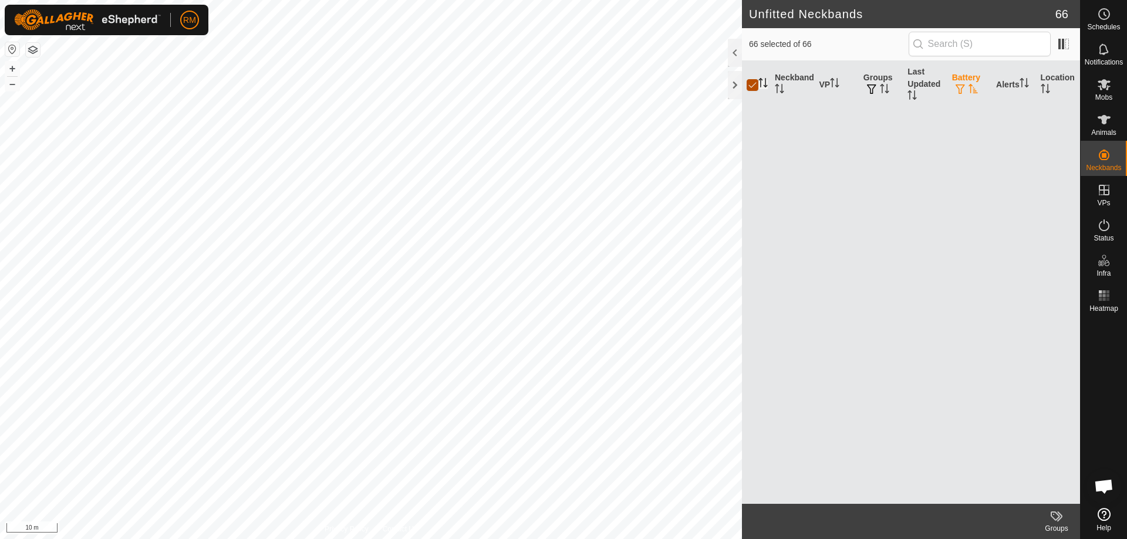
checkbox input "false"
click at [971, 89] on icon "Activate to sort" at bounding box center [972, 88] width 9 height 9
click at [964, 85] on span "button" at bounding box center [959, 89] width 9 height 9
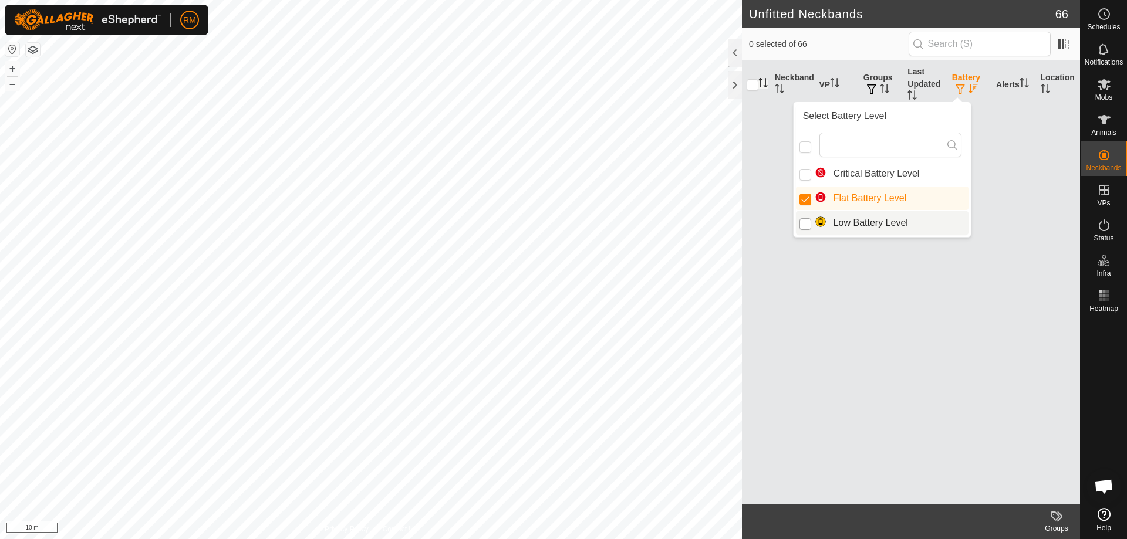
click at [809, 228] on input "Low Battery Level" at bounding box center [805, 224] width 12 height 12
checkbox input "true"
click at [805, 202] on input "Flat Battery Level" at bounding box center [805, 200] width 12 height 12
checkbox input "false"
click at [805, 225] on input "Low Battery Level" at bounding box center [805, 224] width 12 height 12
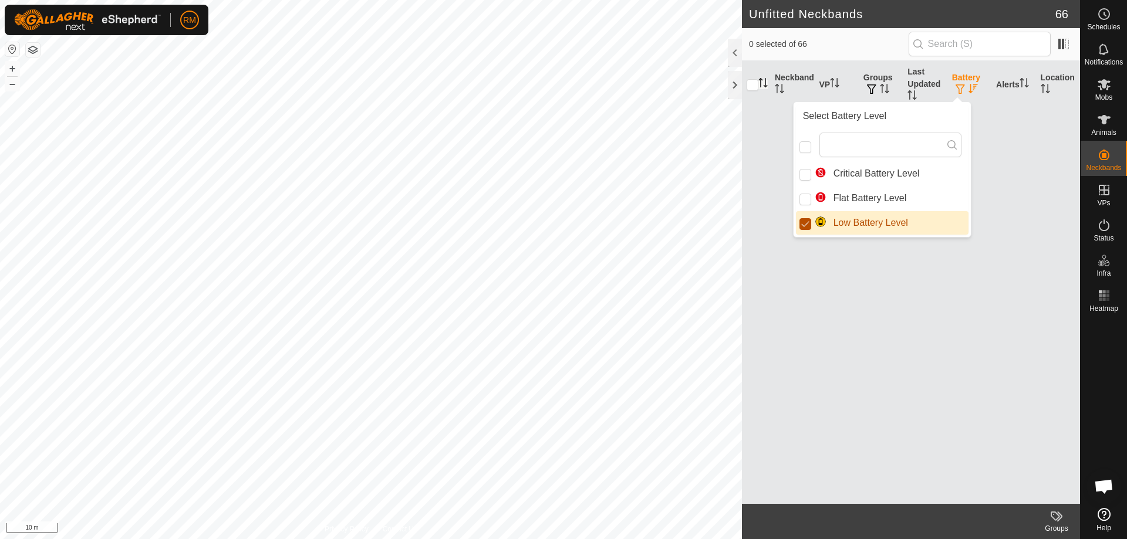
checkbox input "false"
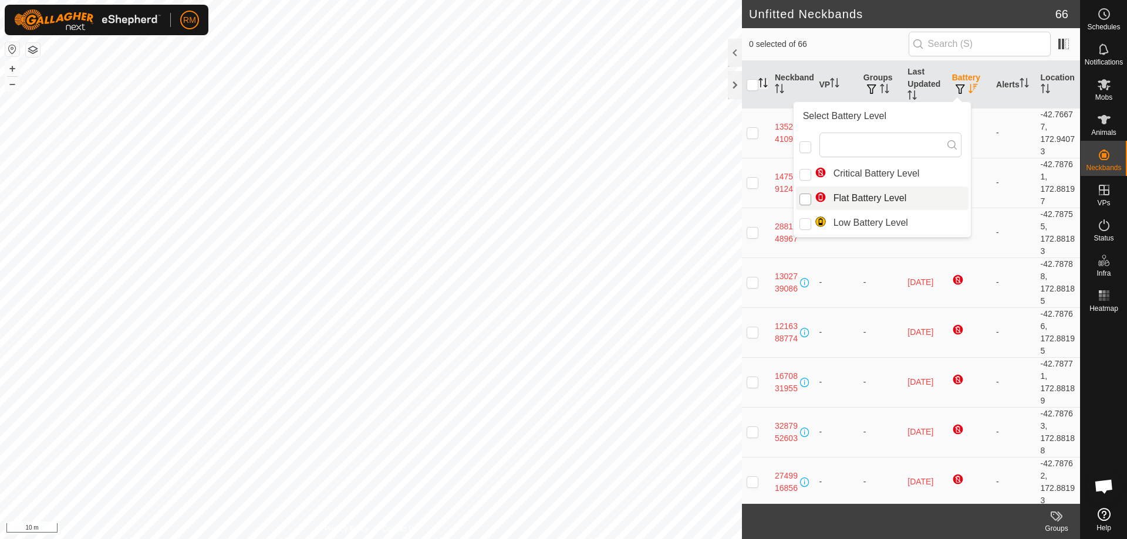
click at [804, 199] on input "Flat Battery Level" at bounding box center [805, 200] width 12 height 12
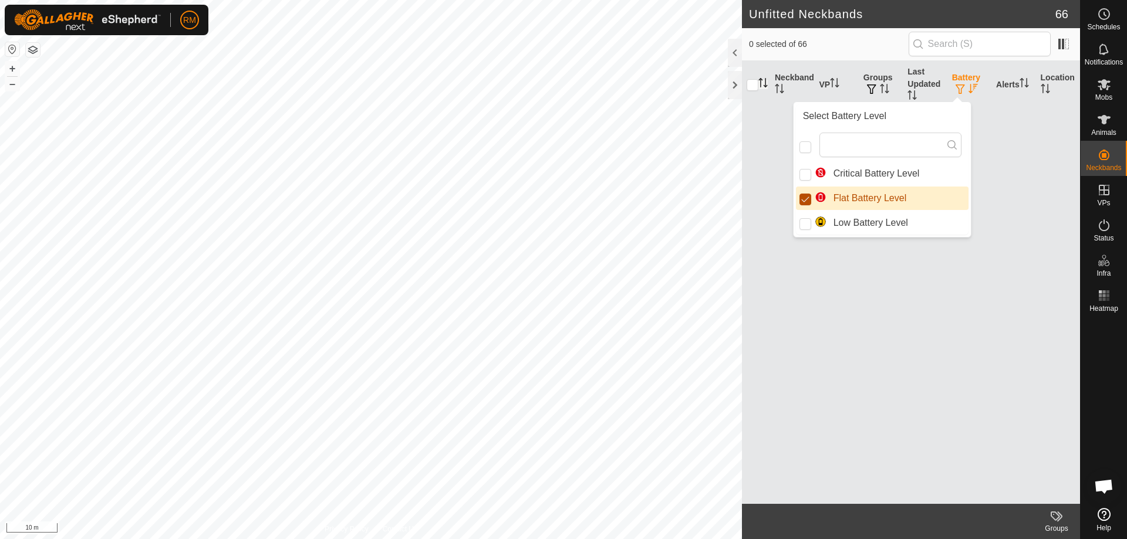
click at [804, 199] on input "Flat Battery Level" at bounding box center [805, 200] width 12 height 12
checkbox input "false"
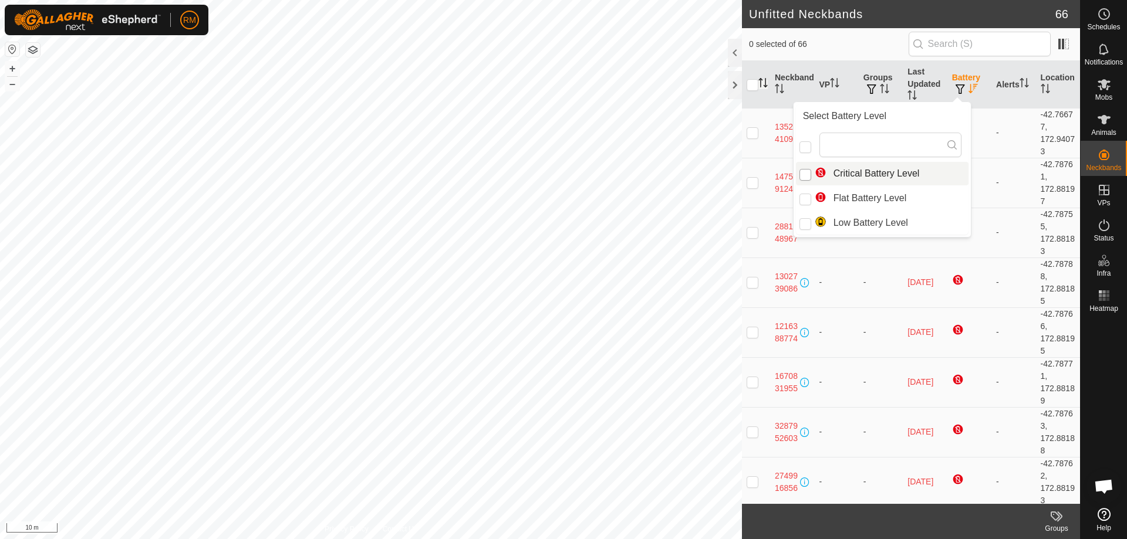
click at [800, 173] on input "Critical Battery Level" at bounding box center [805, 175] width 12 height 12
checkbox input "true"
click at [751, 87] on input "checkbox" at bounding box center [752, 85] width 12 height 12
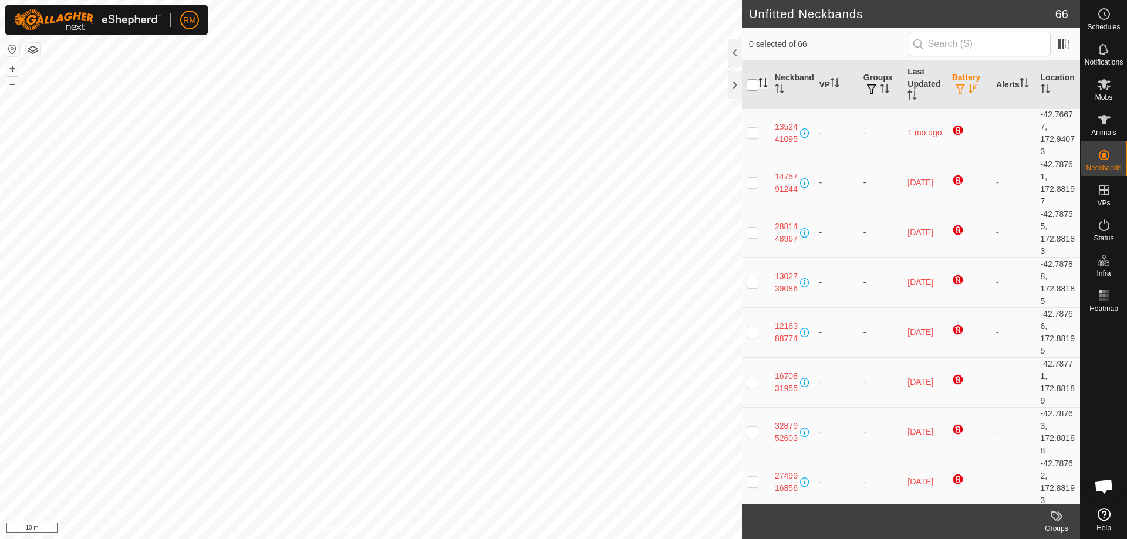
checkbox input "true"
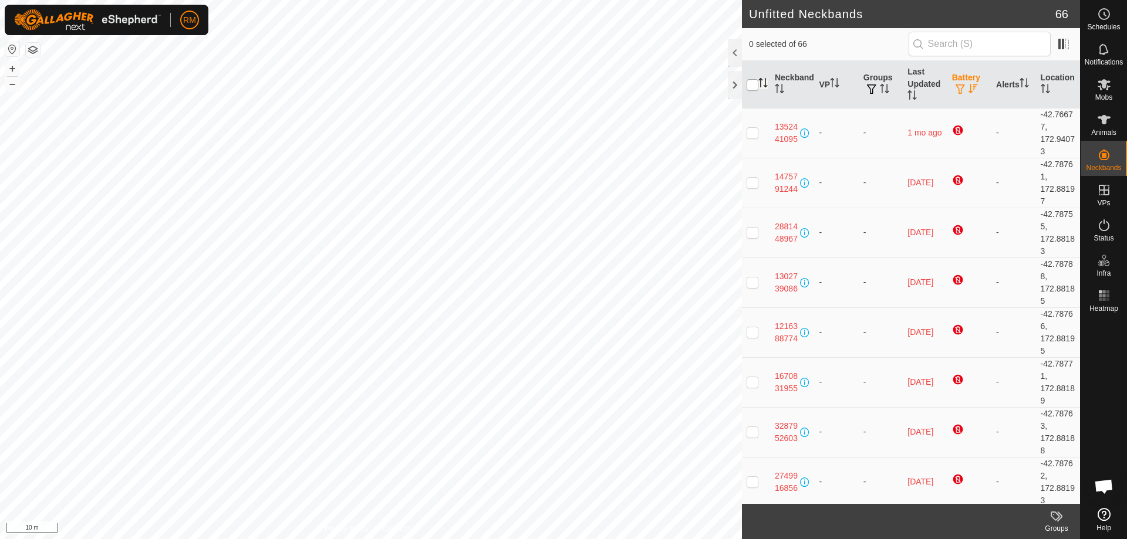
checkbox input "true"
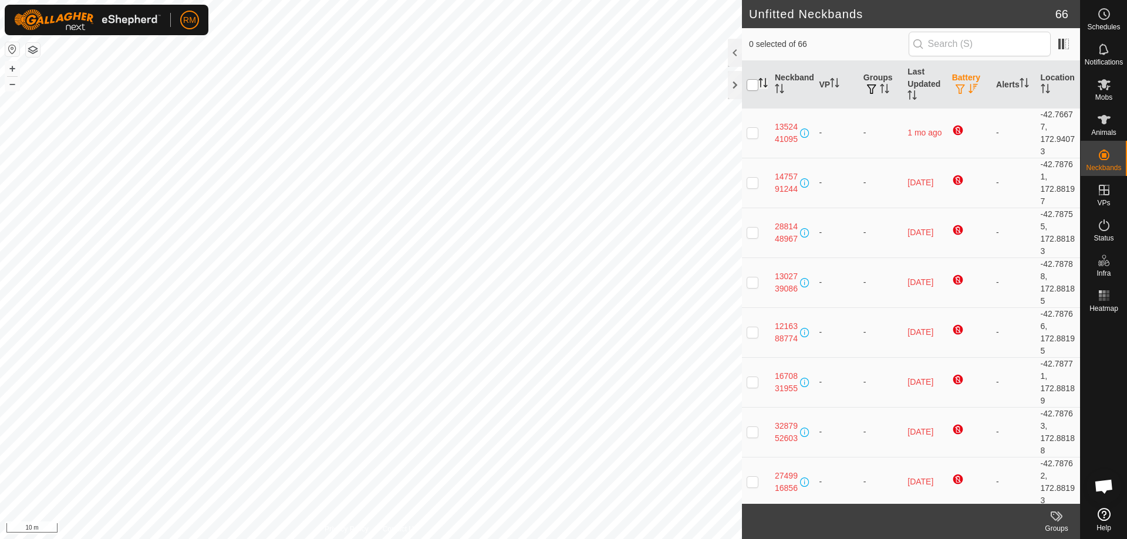
checkbox input "true"
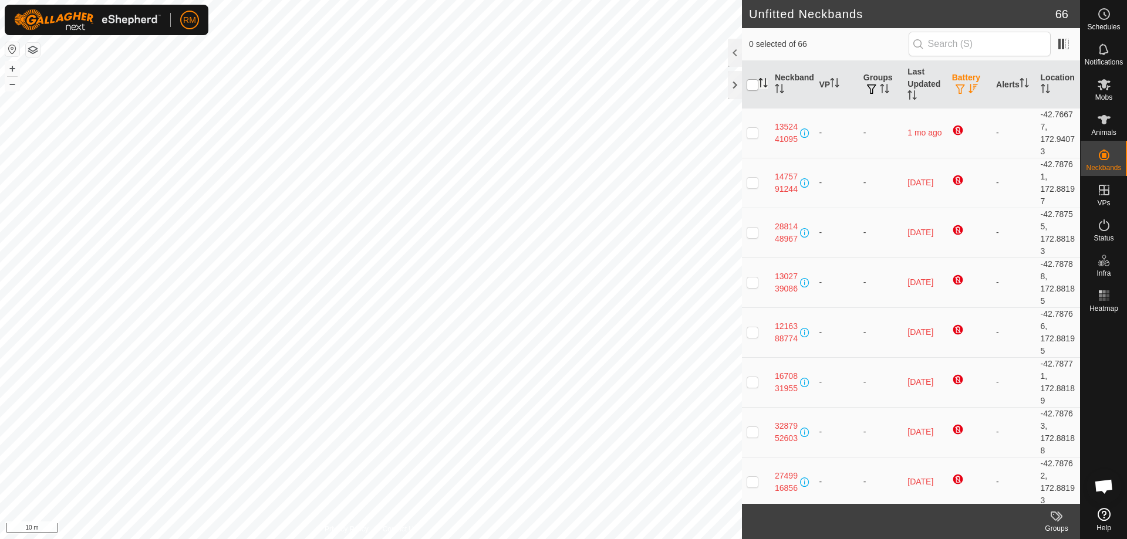
checkbox input "true"
click at [747, 83] on input "checkbox" at bounding box center [752, 85] width 12 height 12
click at [756, 83] on input "checkbox" at bounding box center [752, 85] width 12 height 12
click at [961, 83] on th "Battery" at bounding box center [969, 85] width 44 height 48
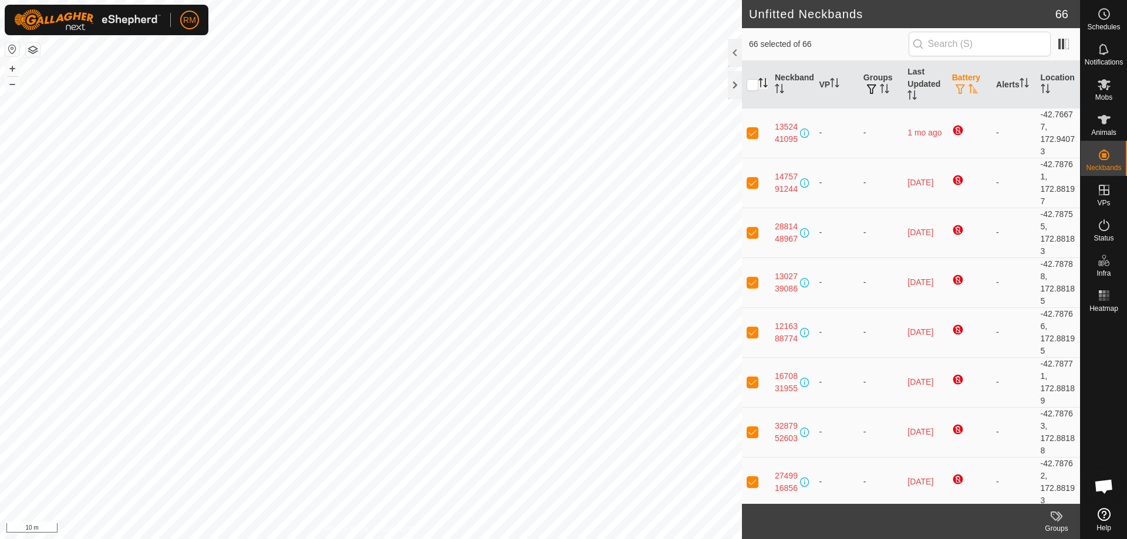
click at [962, 87] on button "button" at bounding box center [960, 90] width 16 height 12
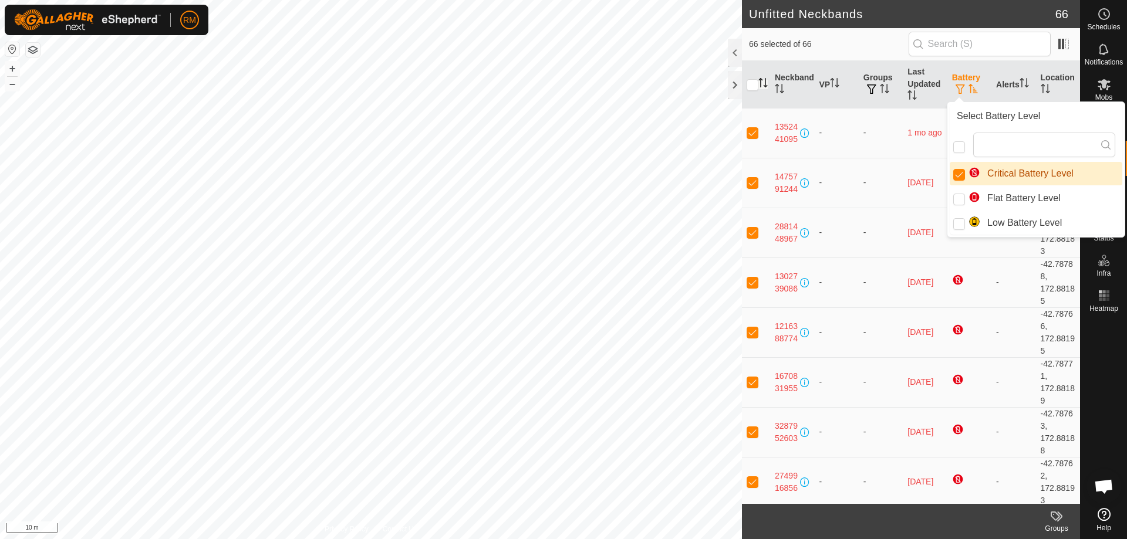
click at [1087, 117] on div "Select Battery Level" at bounding box center [1035, 115] width 173 height 23
click at [958, 173] on input "Critical Battery Level" at bounding box center [959, 175] width 12 height 12
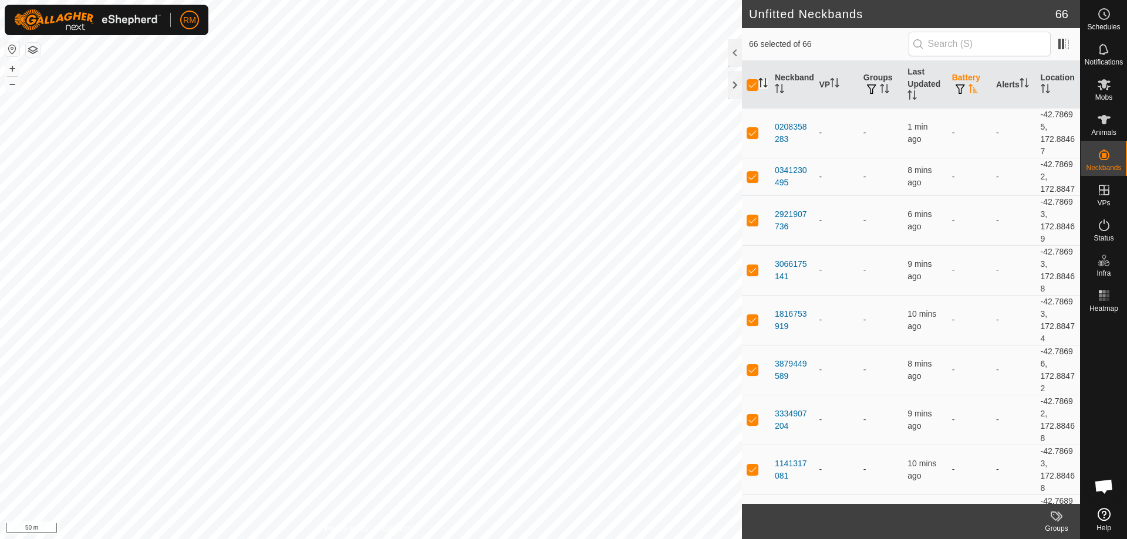
click at [430, 539] on html "RM Schedules Notifications Mobs Animals Neckbands VPs Status Infra Heatmap Help…" at bounding box center [563, 269] width 1127 height 539
click at [431, 539] on html "RM Schedules Notifications Mobs Animals Neckbands VPs Status Infra Heatmap Help…" at bounding box center [563, 269] width 1127 height 539
click at [491, 539] on html "RM Schedules Notifications Mobs Animals Neckbands VPs Status Infra Heatmap Help…" at bounding box center [563, 269] width 1127 height 539
click at [475, 539] on html "RM Schedules Notifications Mobs Animals Neckbands VPs Status Infra Heatmap Help…" at bounding box center [563, 269] width 1127 height 539
click at [755, 84] on input "checkbox" at bounding box center [752, 85] width 12 height 12
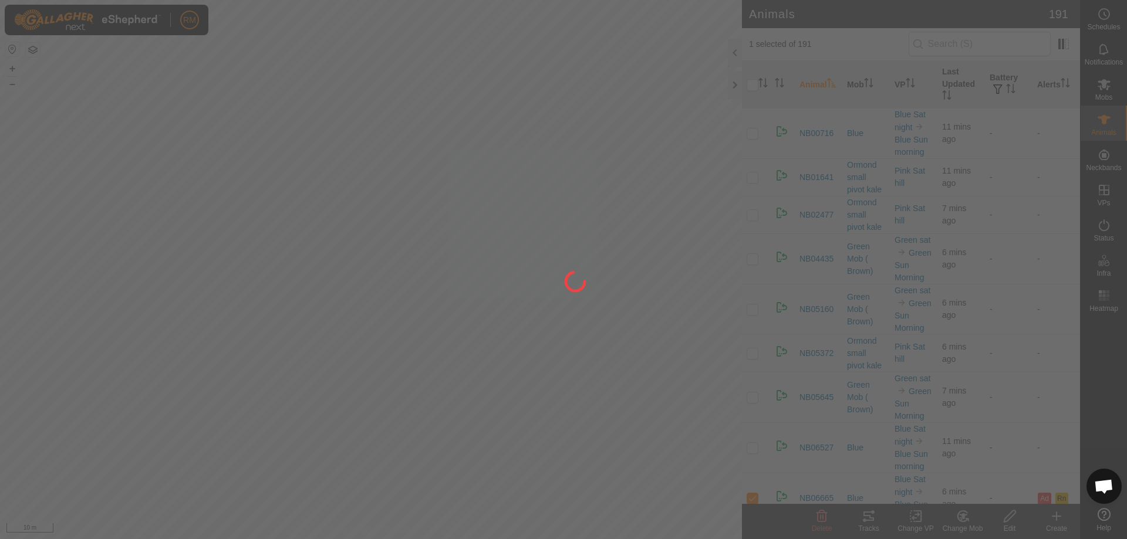
click at [186, 335] on div at bounding box center [563, 269] width 1127 height 539
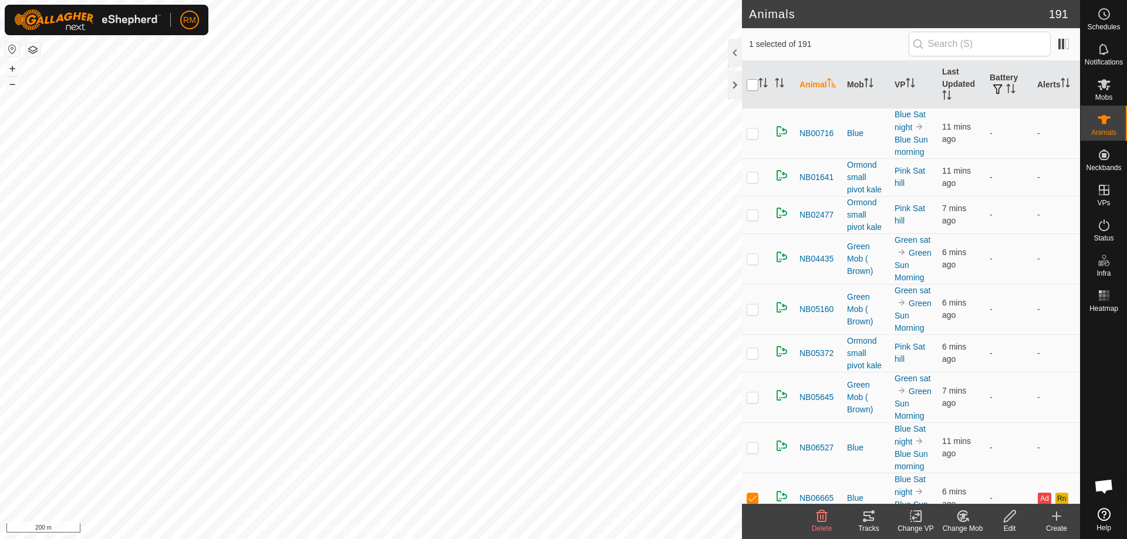
click at [756, 85] on input "checkbox" at bounding box center [752, 85] width 12 height 12
click at [756, 87] on input "checkbox" at bounding box center [752, 85] width 12 height 12
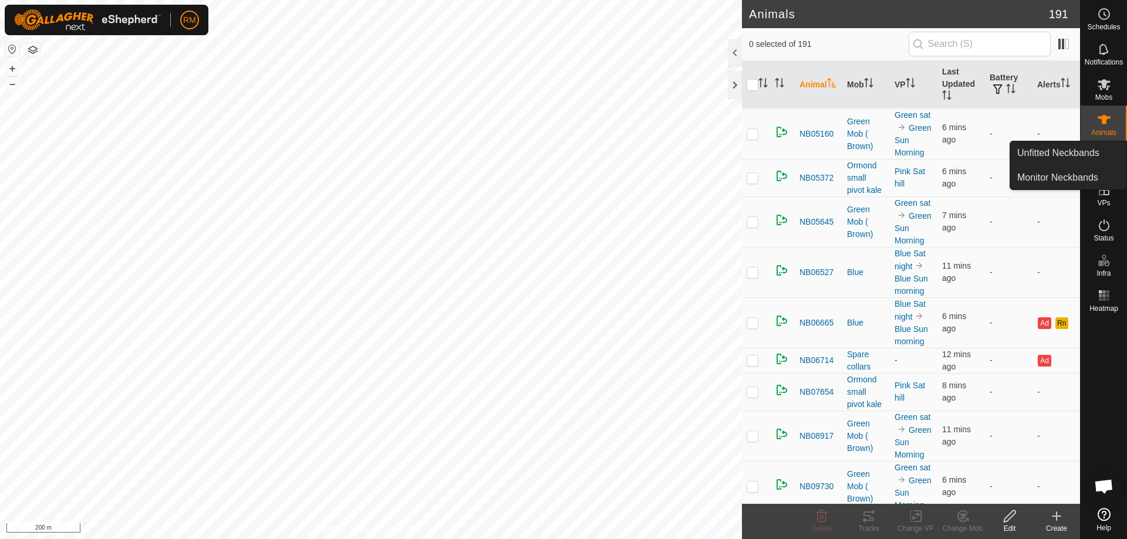
scroll to position [176, 0]
click at [1107, 91] on icon at bounding box center [1104, 84] width 14 height 14
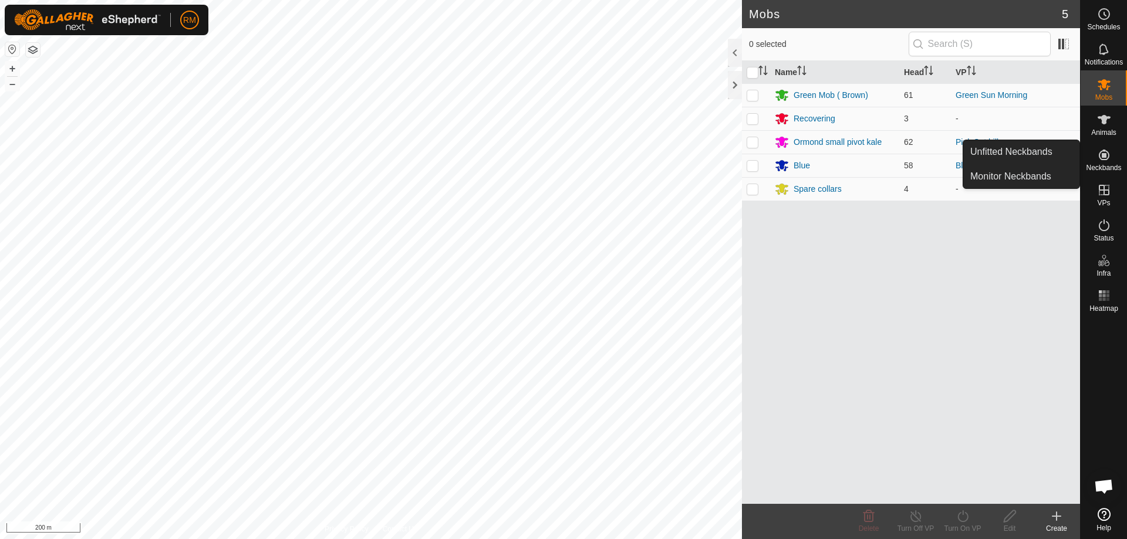
click at [1105, 153] on icon at bounding box center [1104, 155] width 11 height 11
click at [1026, 152] on link "Unfitted Neckbands" at bounding box center [1021, 151] width 116 height 23
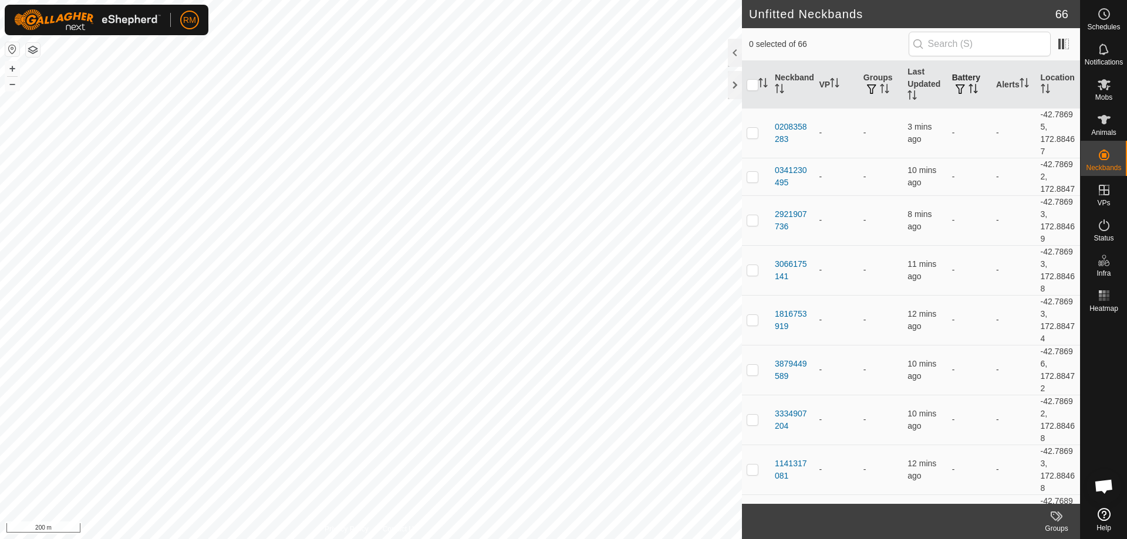
click at [961, 88] on button "button" at bounding box center [960, 90] width 16 height 12
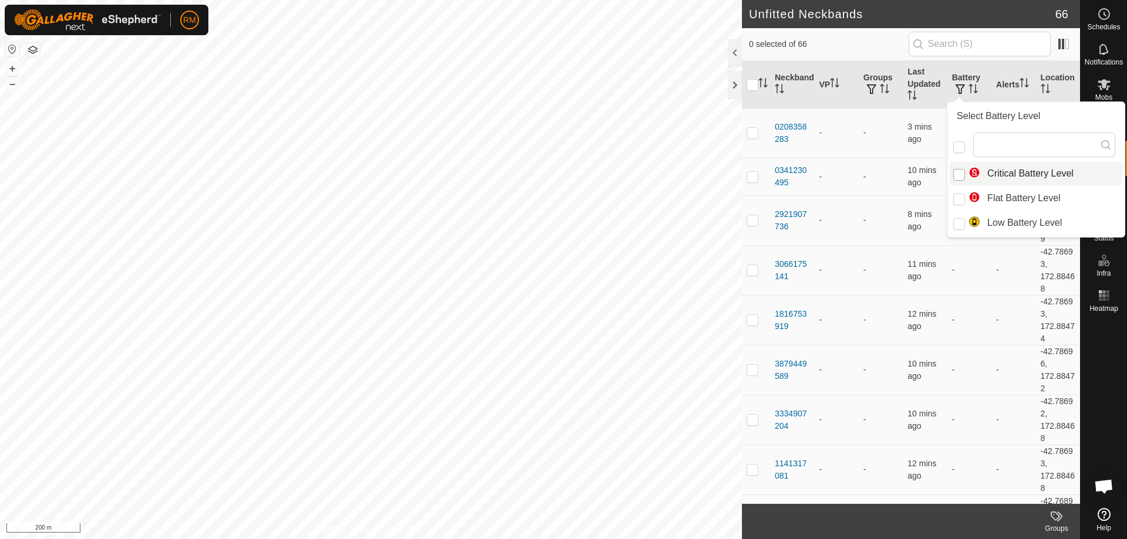
click at [962, 174] on input "Critical Battery Level" at bounding box center [959, 175] width 12 height 12
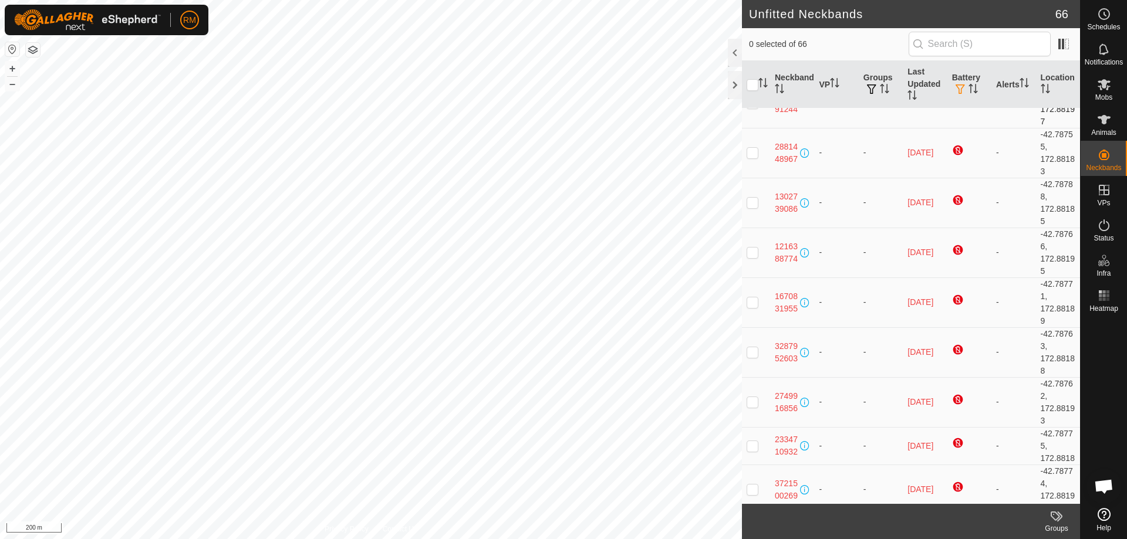
scroll to position [79, 0]
click at [753, 87] on input "checkbox" at bounding box center [752, 85] width 12 height 12
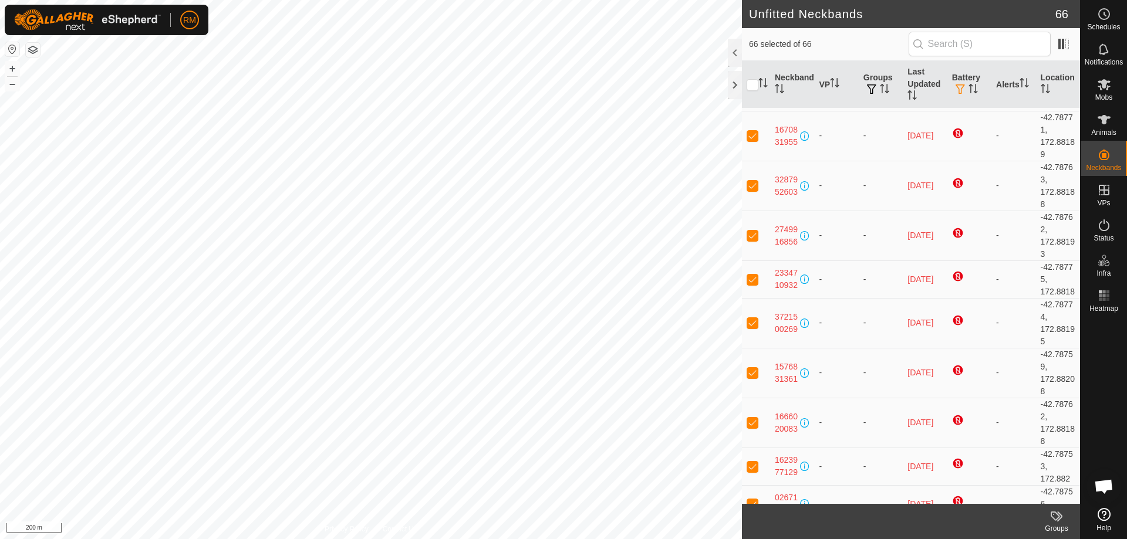
scroll to position [247, 0]
click at [1056, 519] on icon at bounding box center [1056, 516] width 14 height 14
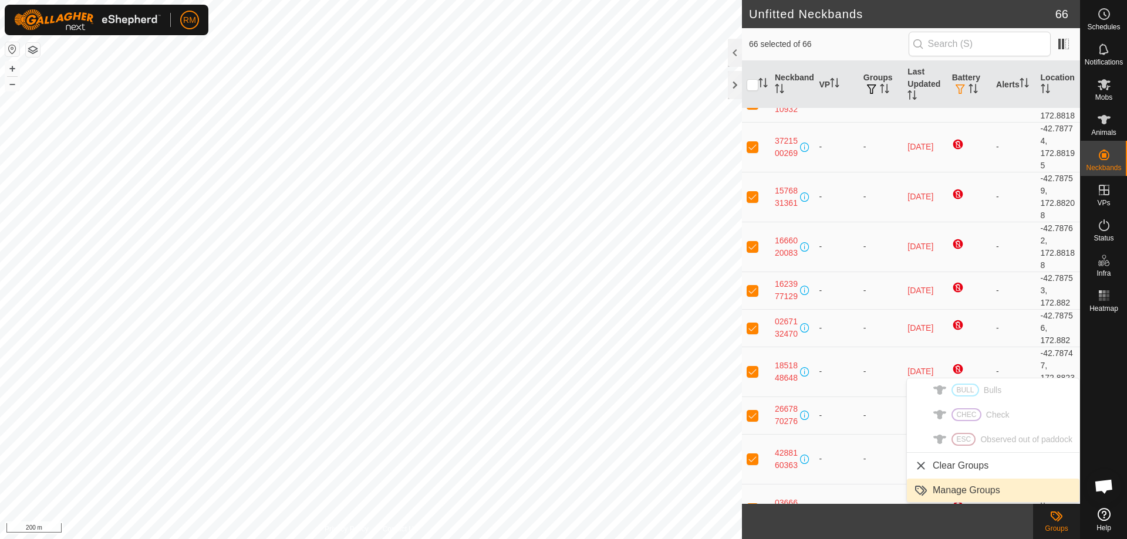
scroll to position [423, 0]
click at [951, 492] on link "Manage Groups" at bounding box center [993, 490] width 173 height 23
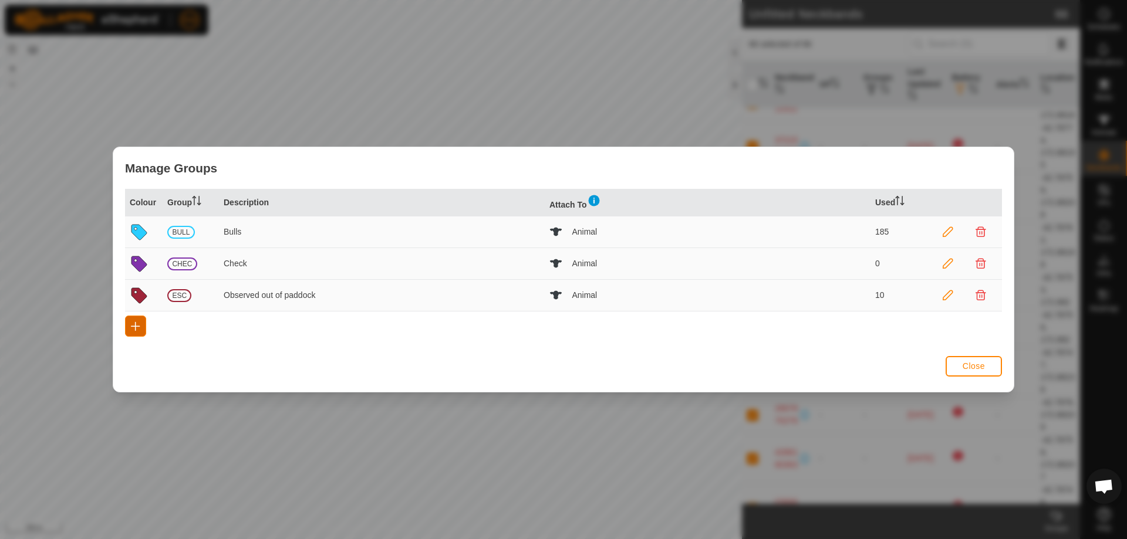
click at [141, 330] on button "button" at bounding box center [135, 326] width 21 height 21
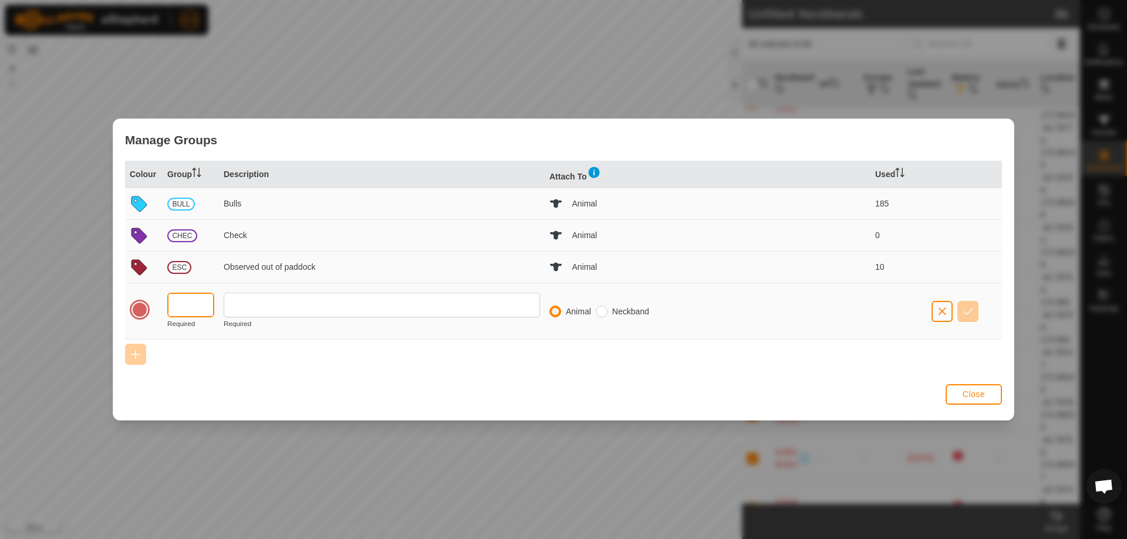
click at [194, 306] on input "text" at bounding box center [190, 305] width 47 height 25
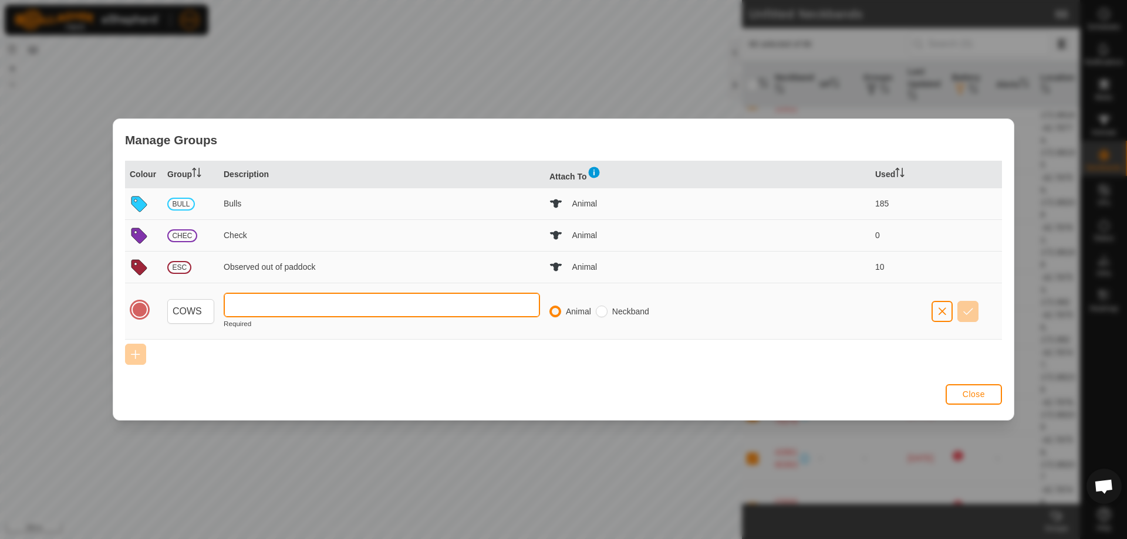
click at [263, 307] on input "text" at bounding box center [382, 305] width 316 height 25
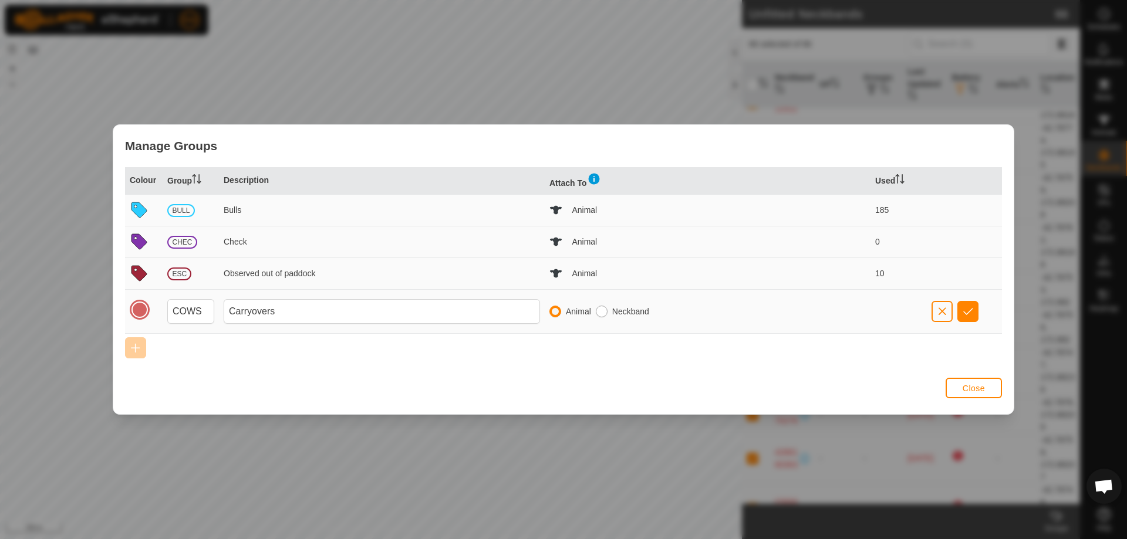
click at [605, 313] on input "radio" at bounding box center [602, 312] width 12 height 12
click at [972, 315] on span "button" at bounding box center [968, 311] width 10 height 9
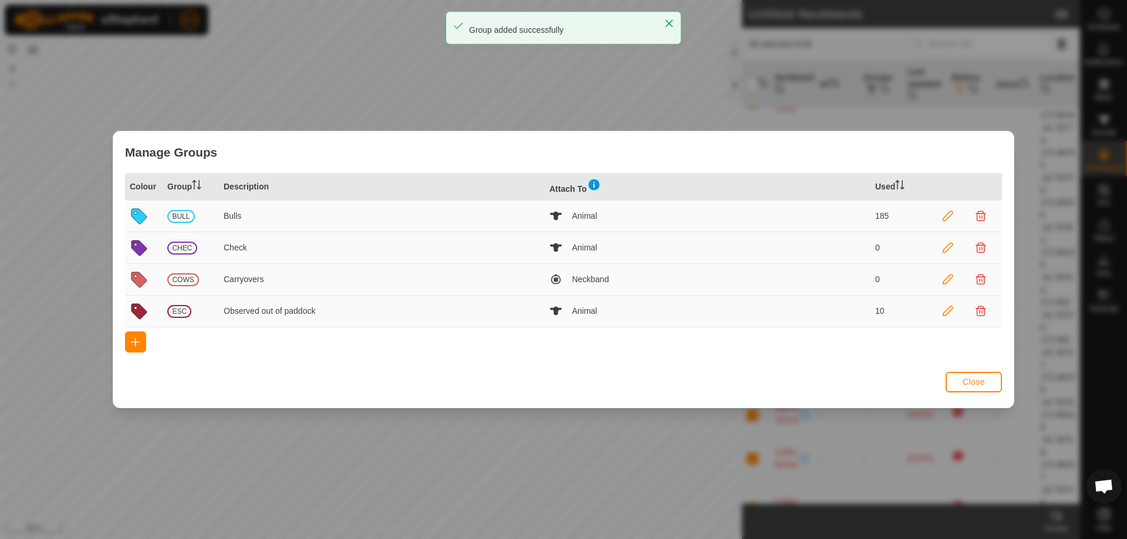
scroll to position [0, 0]
click at [969, 381] on span "Close" at bounding box center [973, 381] width 22 height 9
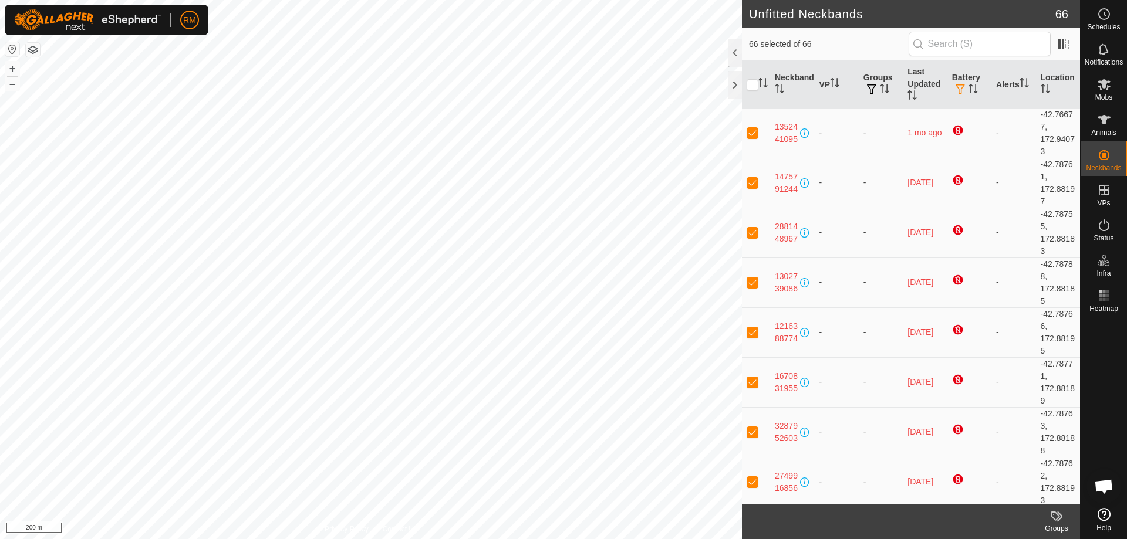
click at [1056, 519] on icon at bounding box center [1056, 516] width 14 height 14
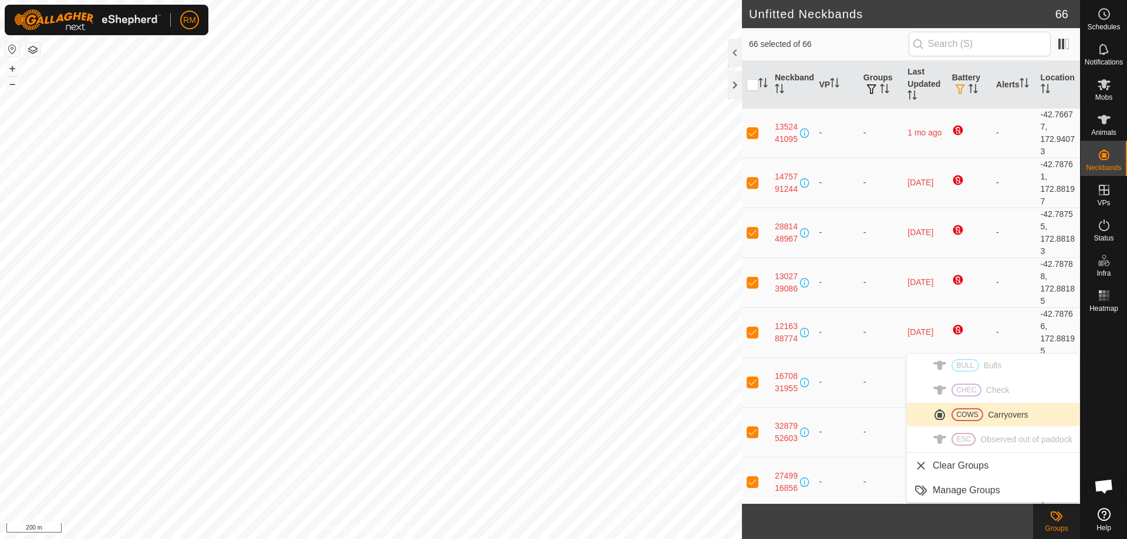
click at [1011, 416] on link "COWS Carryovers" at bounding box center [993, 414] width 173 height 23
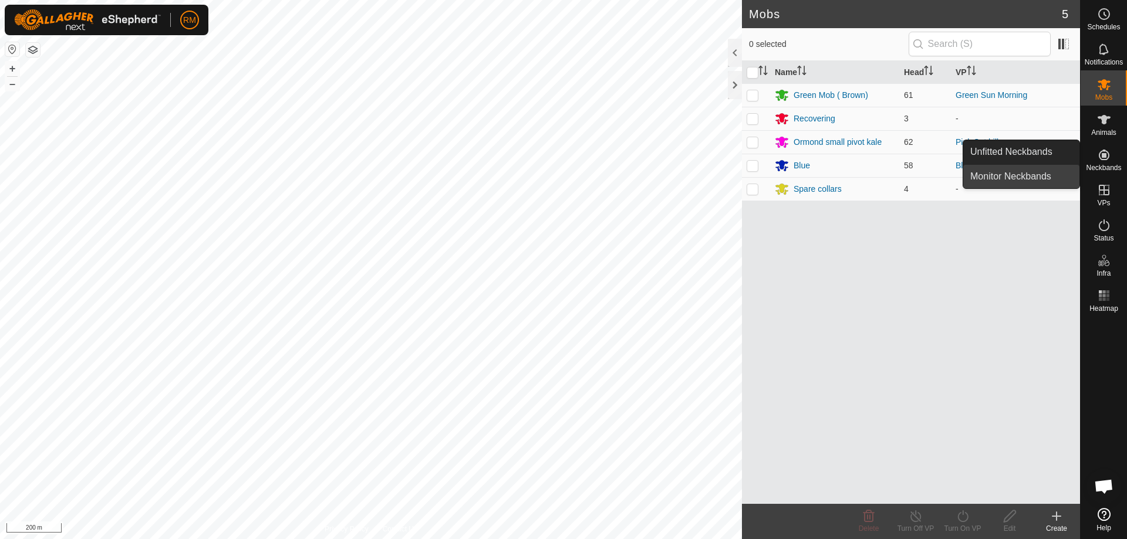
click at [1009, 175] on link "Monitor Neckbands" at bounding box center [1021, 176] width 116 height 23
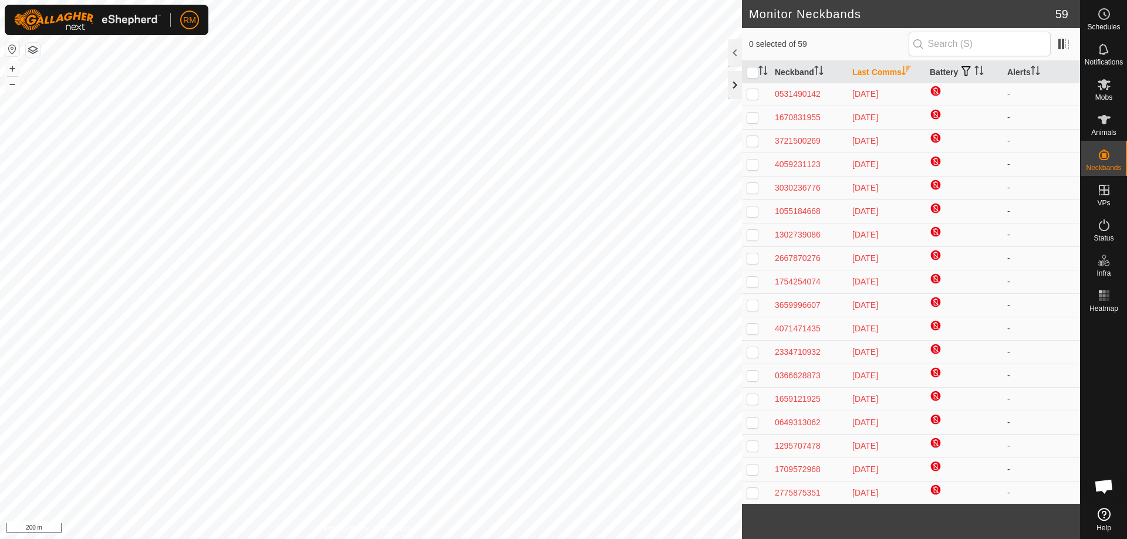
scroll to position [118, 0]
click at [752, 72] on input "checkbox" at bounding box center [752, 73] width 12 height 12
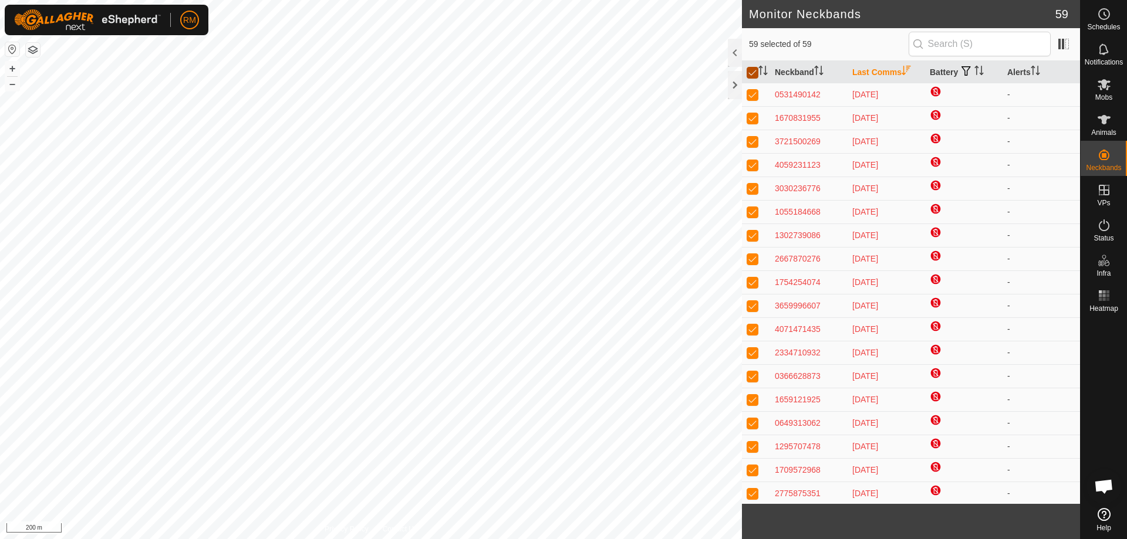
click at [753, 75] on input "checkbox" at bounding box center [752, 73] width 12 height 12
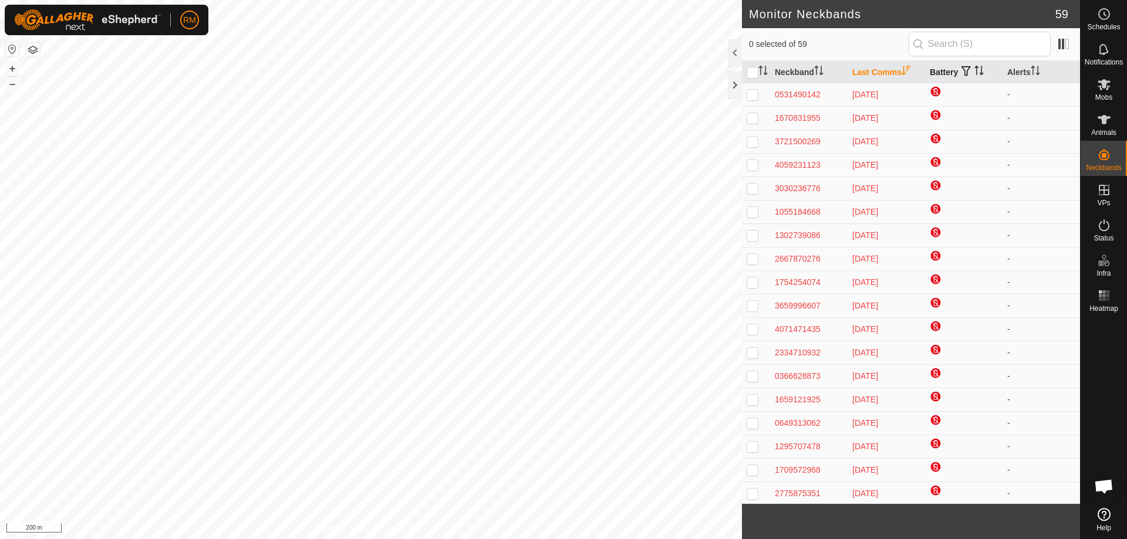
click at [962, 70] on span "button" at bounding box center [965, 70] width 9 height 9
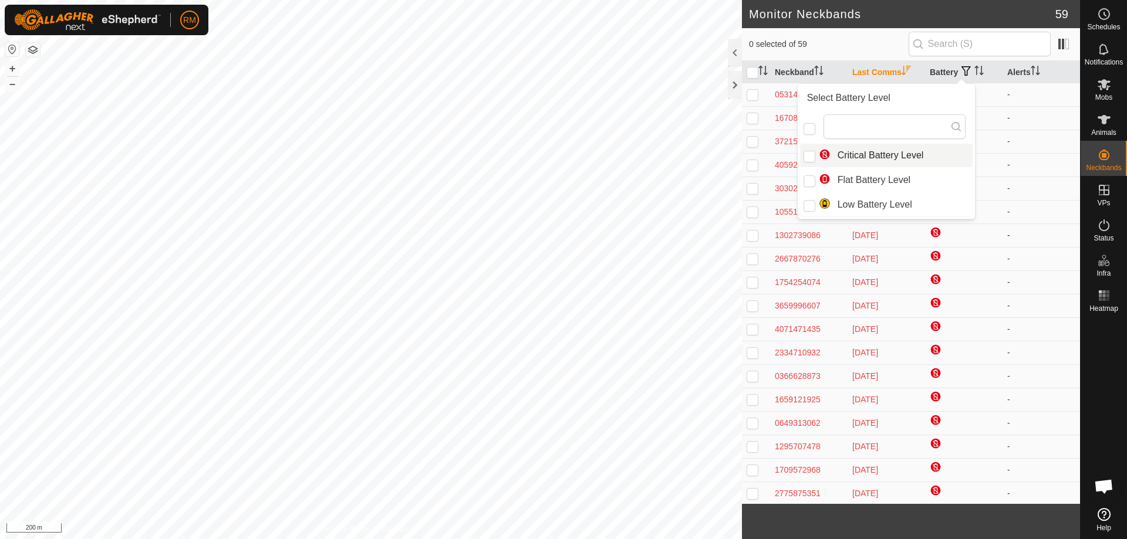
click at [1020, 234] on td "-" at bounding box center [1040, 235] width 77 height 23
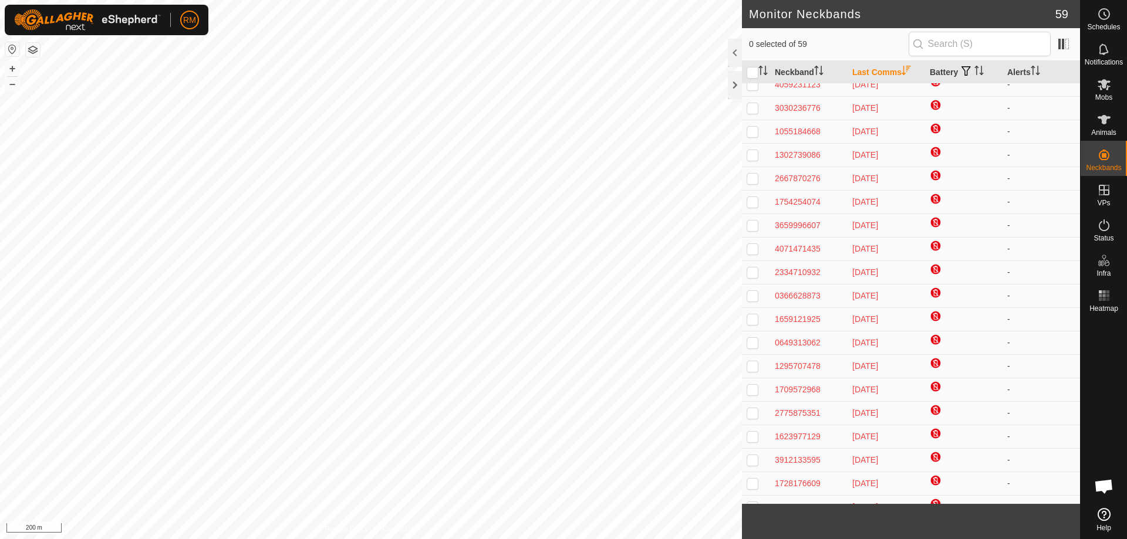
scroll to position [0, 0]
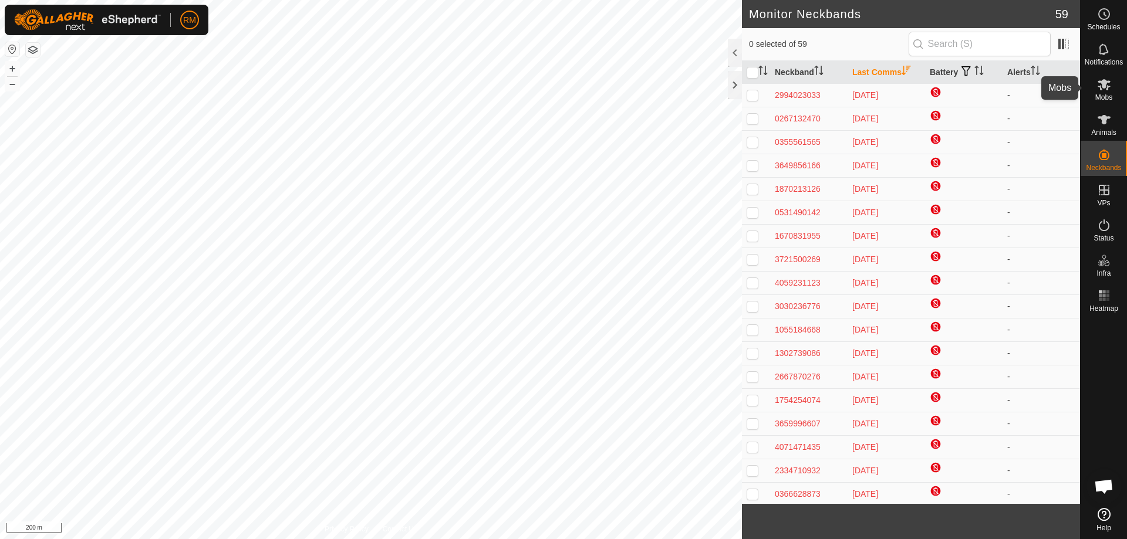
click at [1102, 86] on icon at bounding box center [1103, 84] width 13 height 11
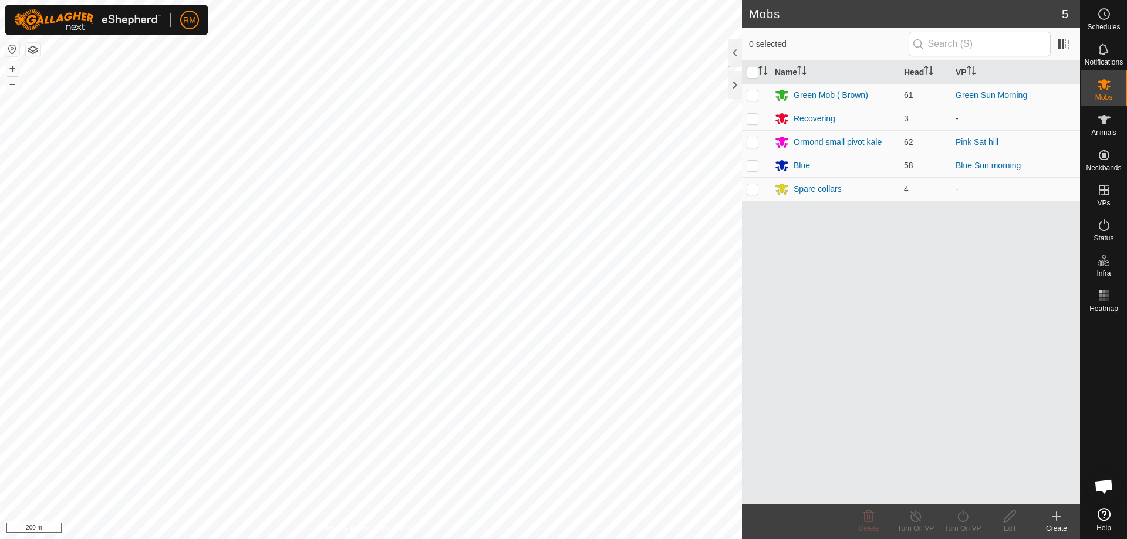
click at [1055, 519] on icon at bounding box center [1056, 516] width 14 height 14
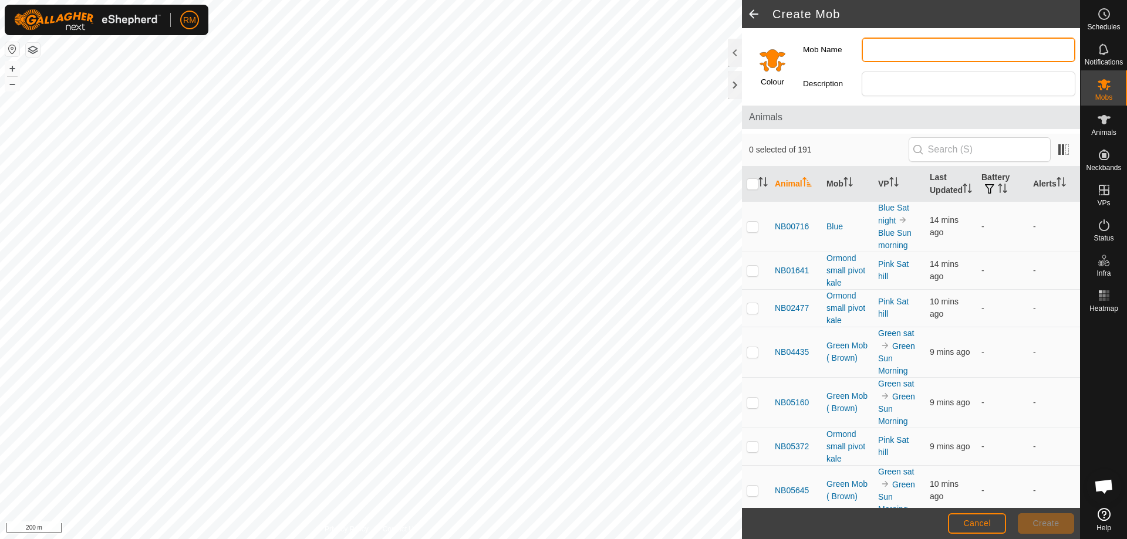
click at [877, 50] on input "Mob Name" at bounding box center [968, 50] width 214 height 25
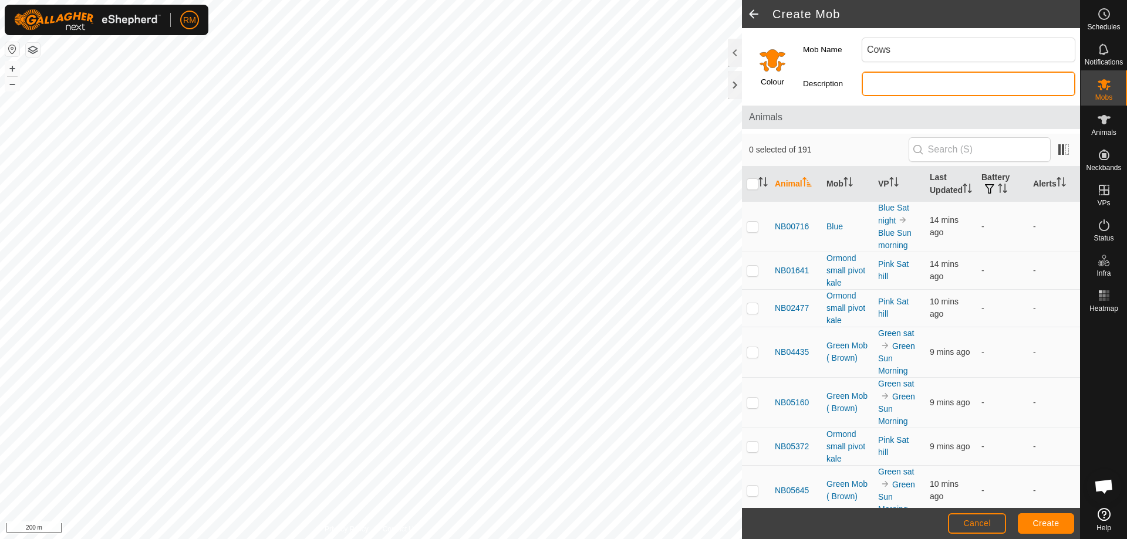
click at [888, 87] on input "Description" at bounding box center [968, 84] width 214 height 25
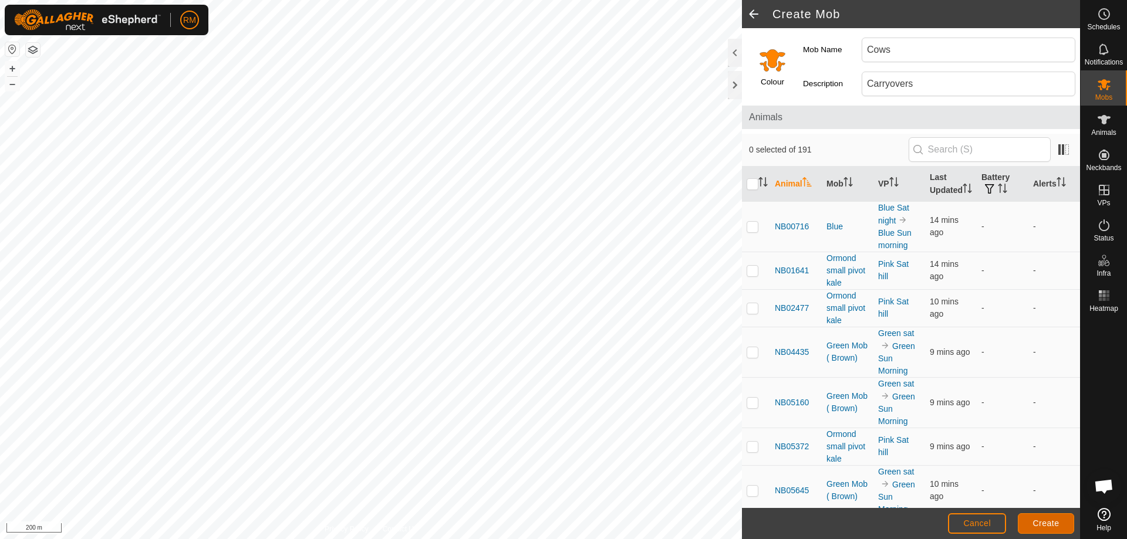
click at [1049, 523] on span "Create" at bounding box center [1046, 523] width 26 height 9
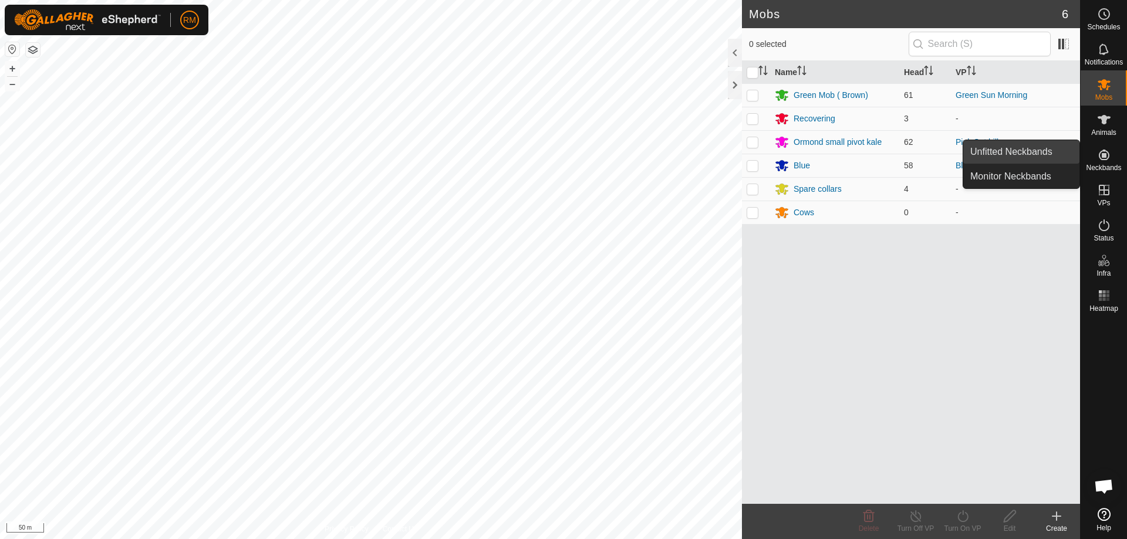
click at [1038, 149] on link "Unfitted Neckbands" at bounding box center [1021, 151] width 116 height 23
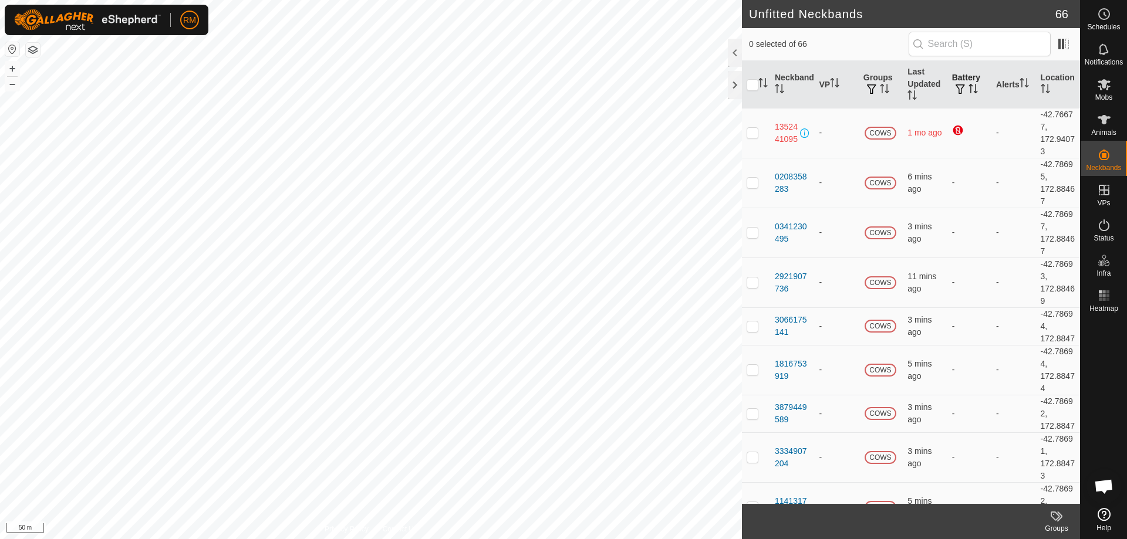
click at [958, 86] on span "button" at bounding box center [959, 89] width 9 height 9
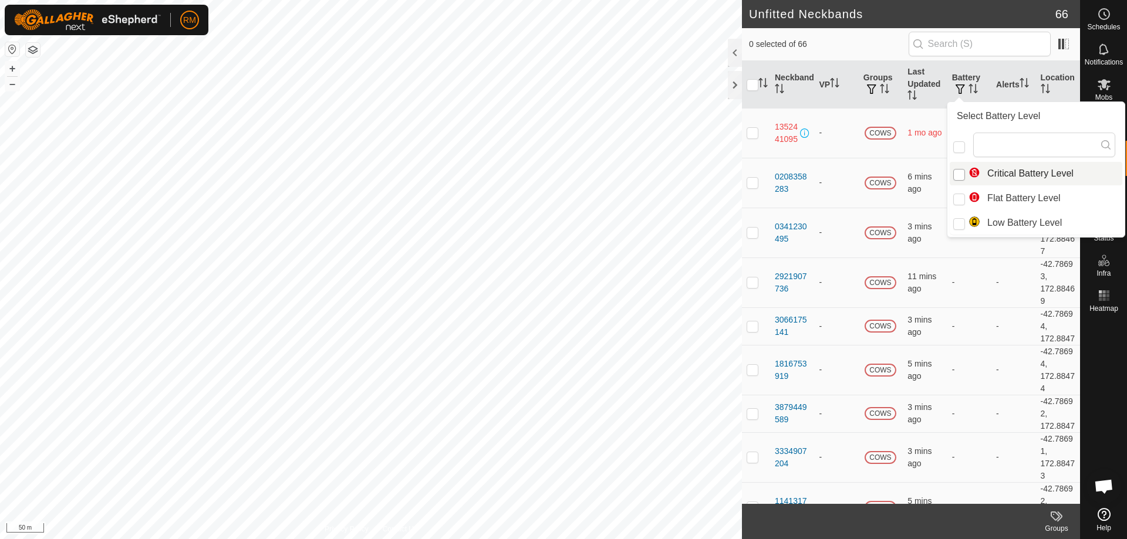
click at [959, 175] on input "Critical Battery Level" at bounding box center [959, 175] width 12 height 12
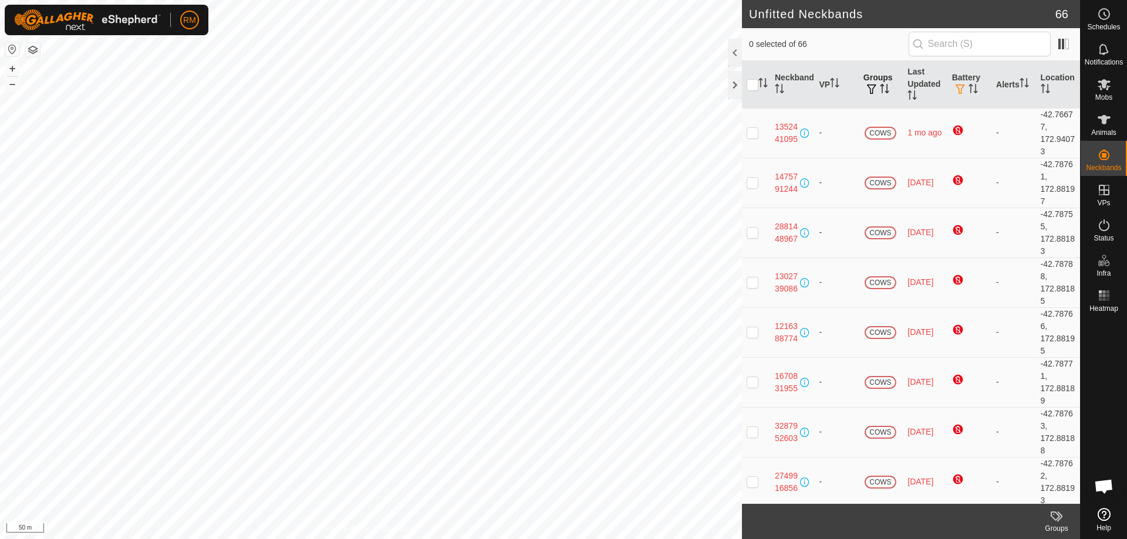
click at [874, 83] on th "Groups" at bounding box center [881, 85] width 44 height 48
click at [827, 84] on th "VP" at bounding box center [836, 85] width 44 height 48
click at [1105, 87] on icon at bounding box center [1103, 84] width 13 height 11
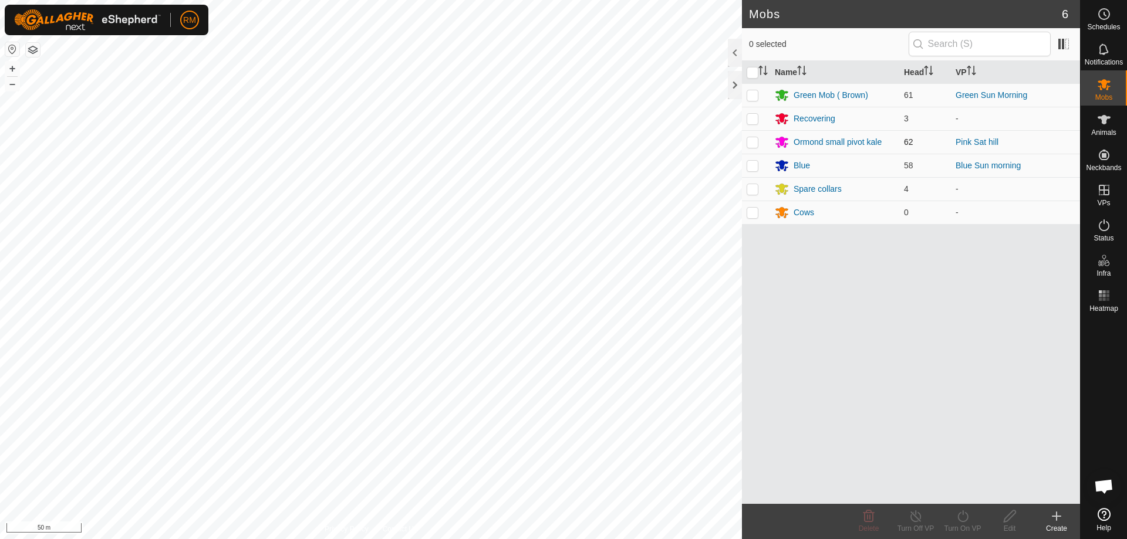
click at [752, 144] on p-checkbox at bounding box center [752, 141] width 12 height 9
click at [803, 141] on div "Ormond small pivot kale" at bounding box center [837, 142] width 88 height 12
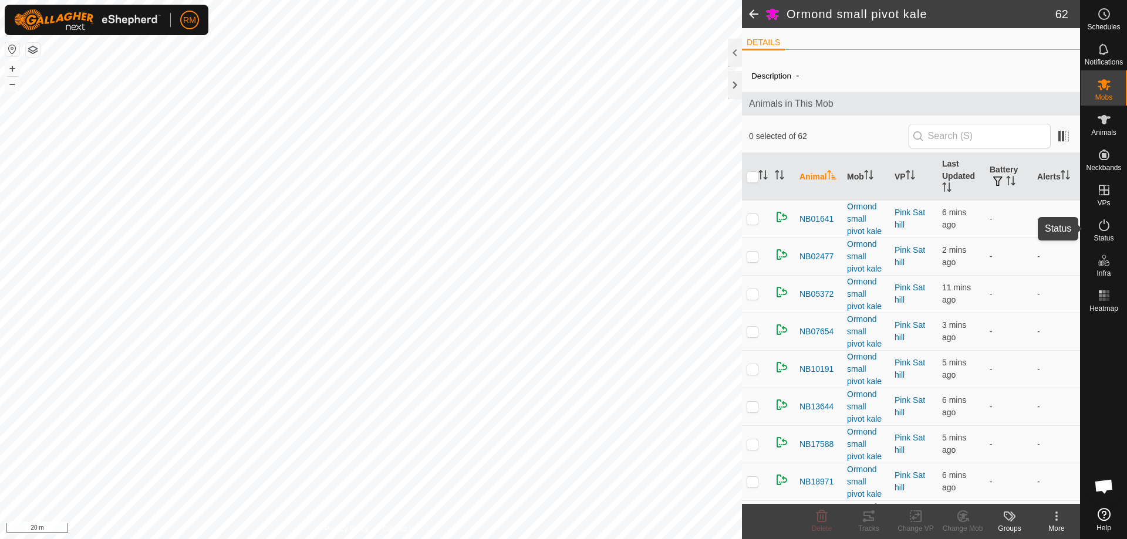
click at [1104, 227] on icon at bounding box center [1104, 225] width 14 height 14
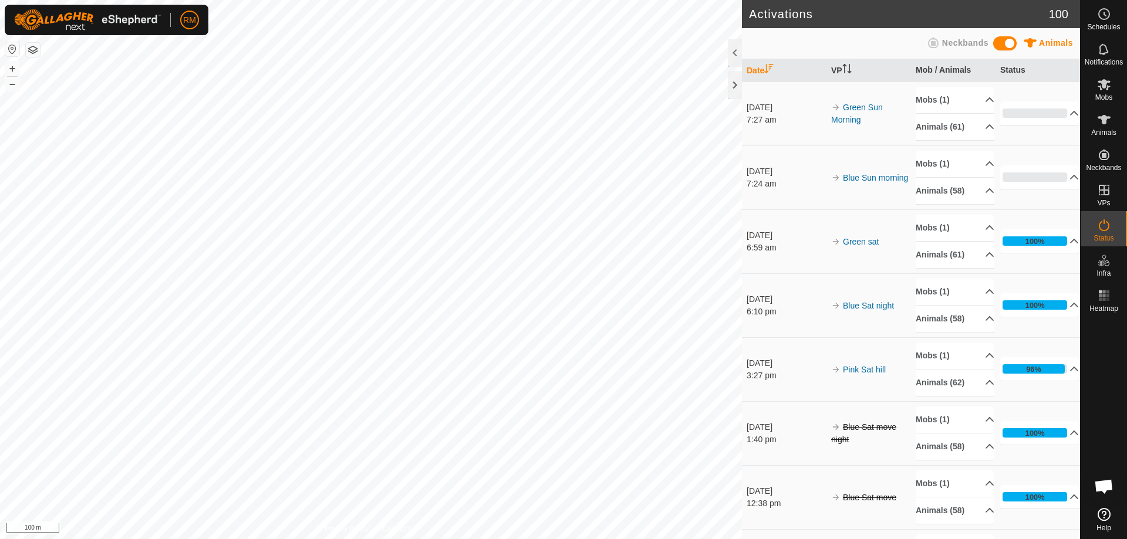
click at [764, 259] on div "Activations 100 Animals Neckbands Date VP Mob / Animals Status [DATE] 7:27 am G…" at bounding box center [540, 269] width 1080 height 539
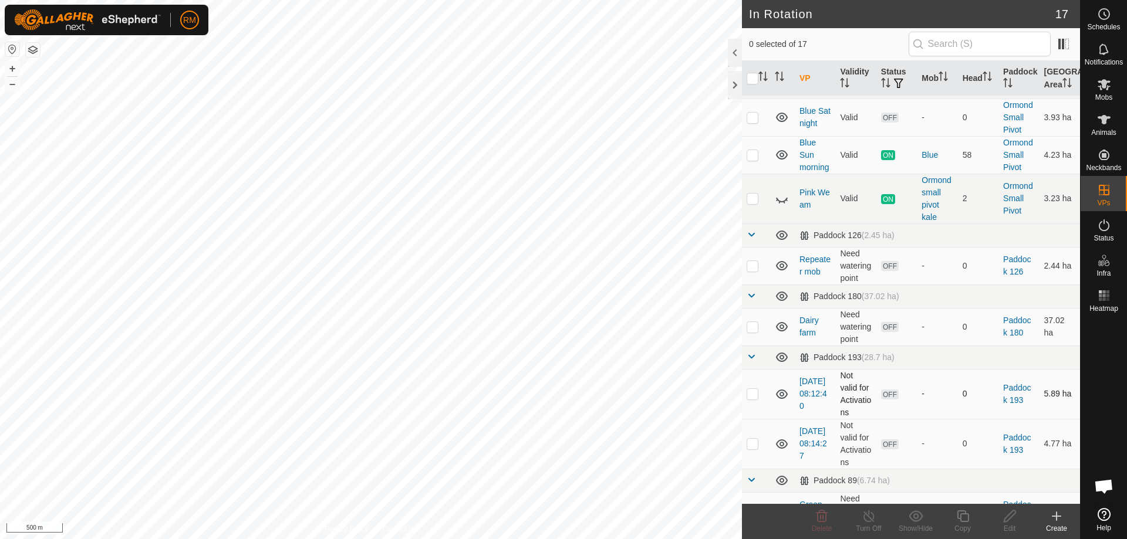
scroll to position [429, 0]
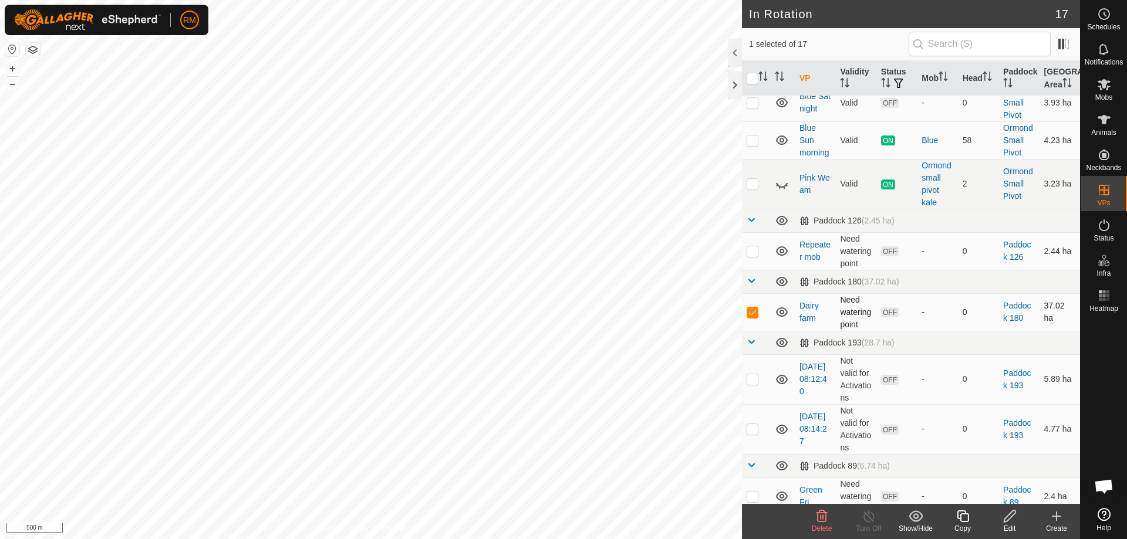
click at [753, 307] on p-checkbox at bounding box center [752, 311] width 12 height 9
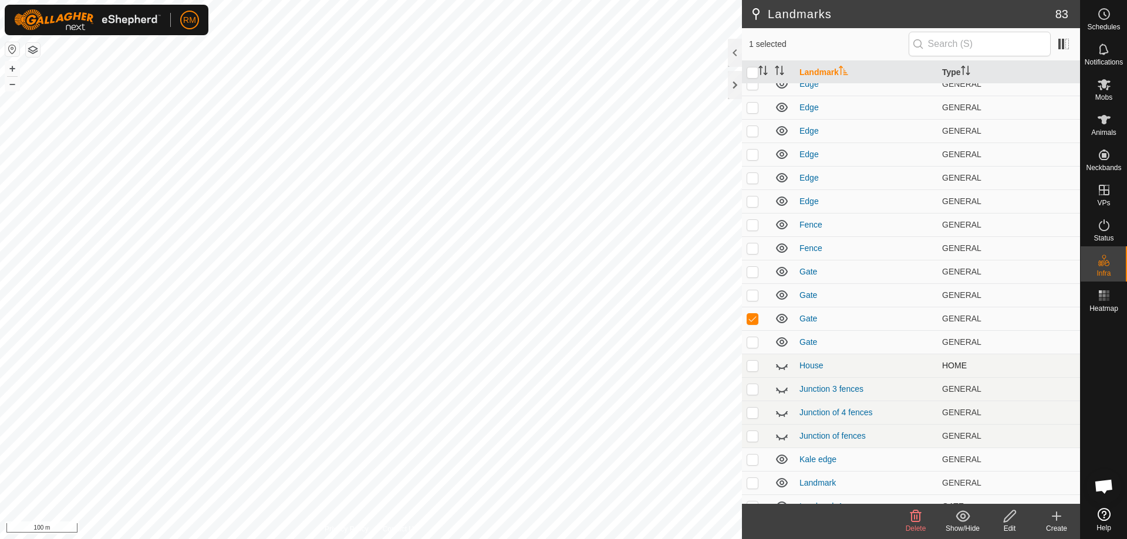
scroll to position [293, 0]
click at [751, 341] on p-checkbox at bounding box center [752, 341] width 12 height 9
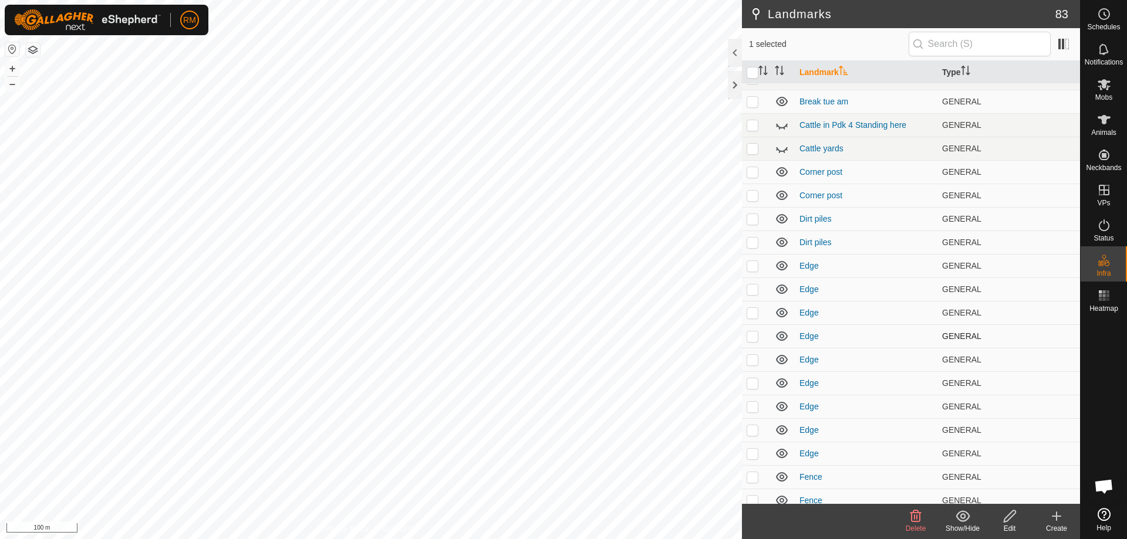
scroll to position [0, 0]
click at [751, 92] on p-checkbox at bounding box center [752, 94] width 12 height 9
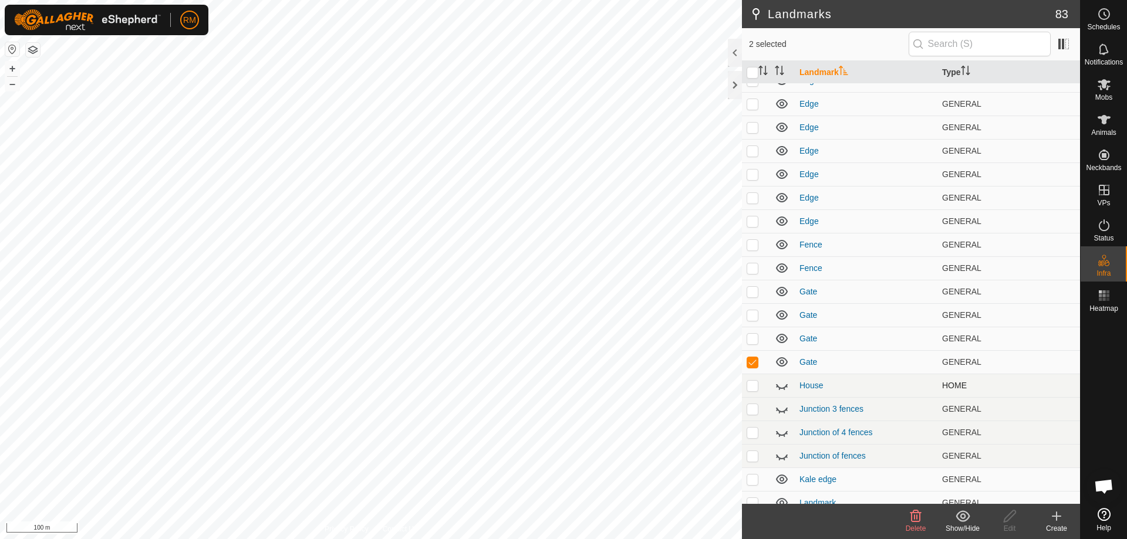
scroll to position [273, 0]
click at [749, 336] on p-checkbox at bounding box center [752, 337] width 12 height 9
click at [907, 518] on delete-svg-icon at bounding box center [915, 516] width 47 height 14
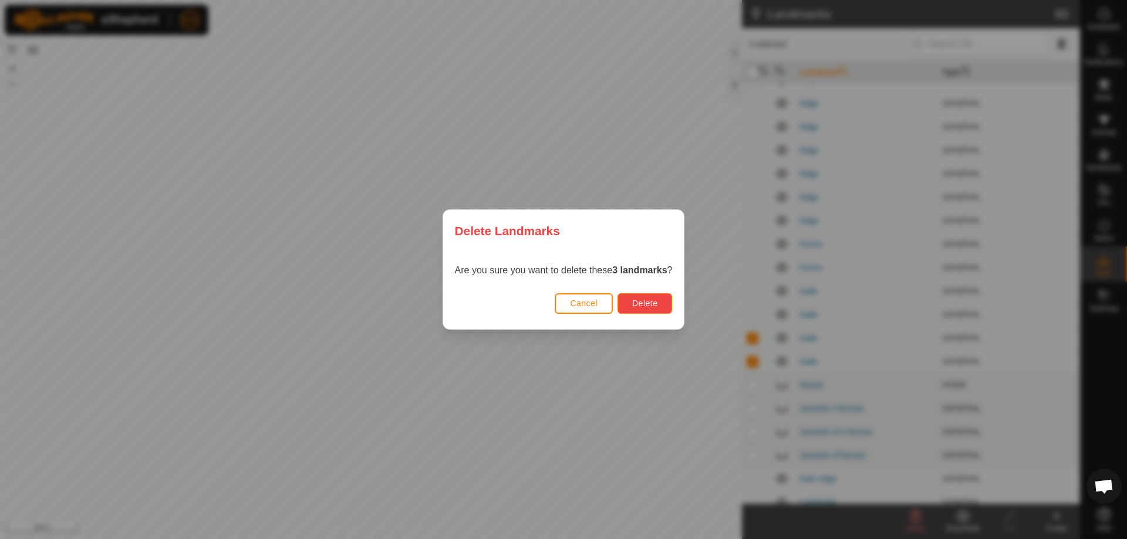
click at [639, 303] on span "Delete" at bounding box center [644, 303] width 25 height 9
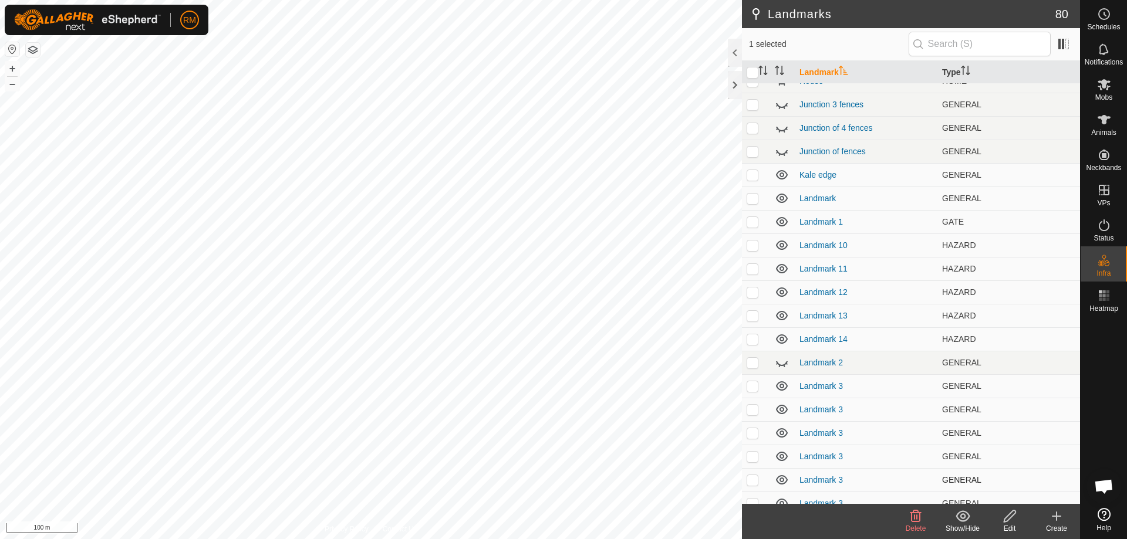
scroll to position [508, 0]
click at [917, 519] on icon at bounding box center [915, 517] width 11 height 12
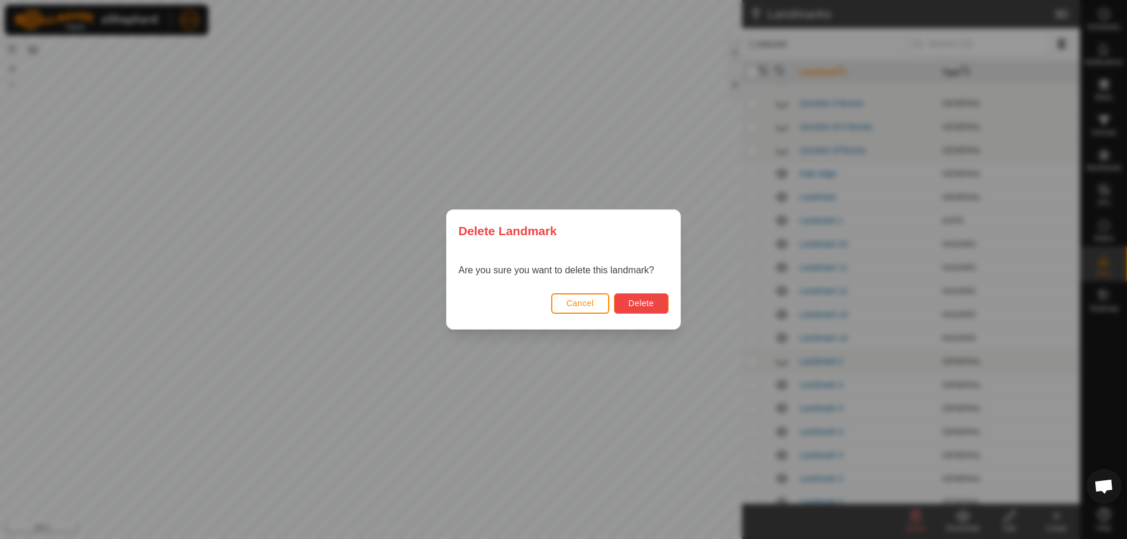
click at [650, 304] on span "Delete" at bounding box center [640, 303] width 25 height 9
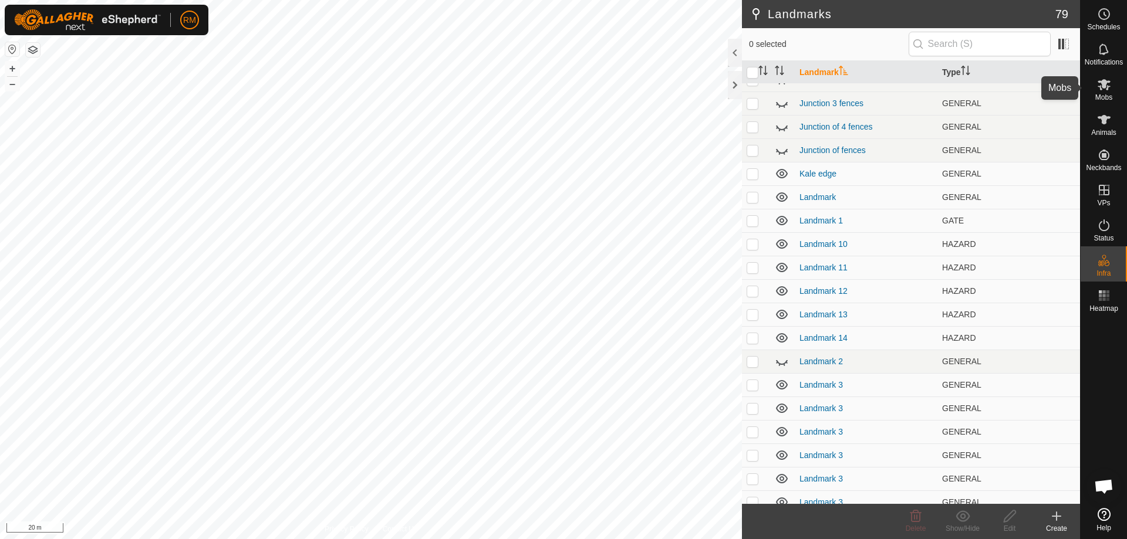
click at [1107, 87] on icon at bounding box center [1103, 84] width 13 height 11
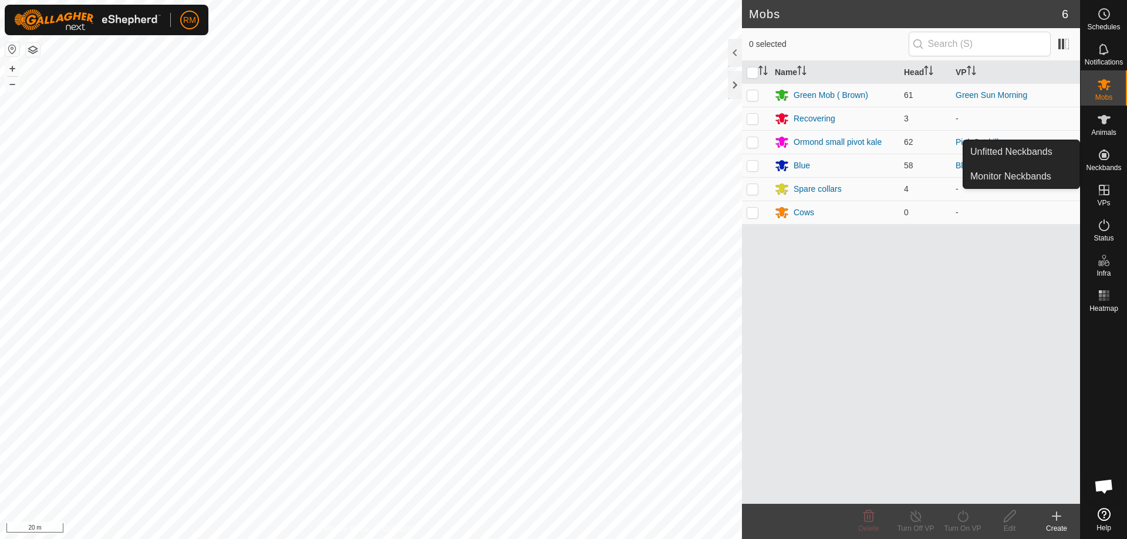
click at [1102, 155] on icon at bounding box center [1104, 155] width 11 height 11
click at [1023, 145] on link "Unfitted Neckbands" at bounding box center [1021, 151] width 116 height 23
